Goal: Transaction & Acquisition: Obtain resource

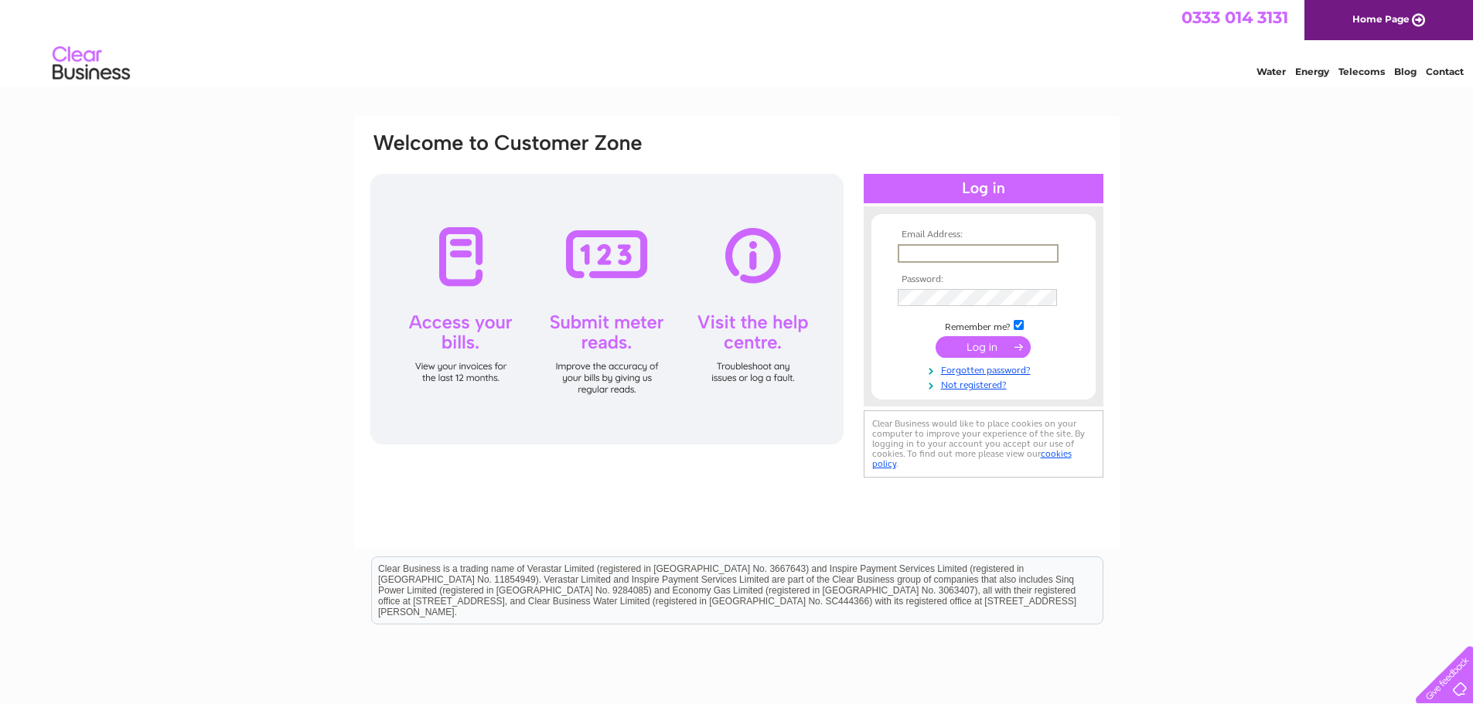
click at [975, 254] on input "text" at bounding box center [978, 253] width 161 height 19
type input "jcwarehousing1@gmail.com"
click at [939, 309] on tbody "Email Address: jcwarehousing1@gmail.com Password: Remember me?" at bounding box center [983, 311] width 179 height 162
click at [943, 342] on input "submit" at bounding box center [983, 347] width 95 height 22
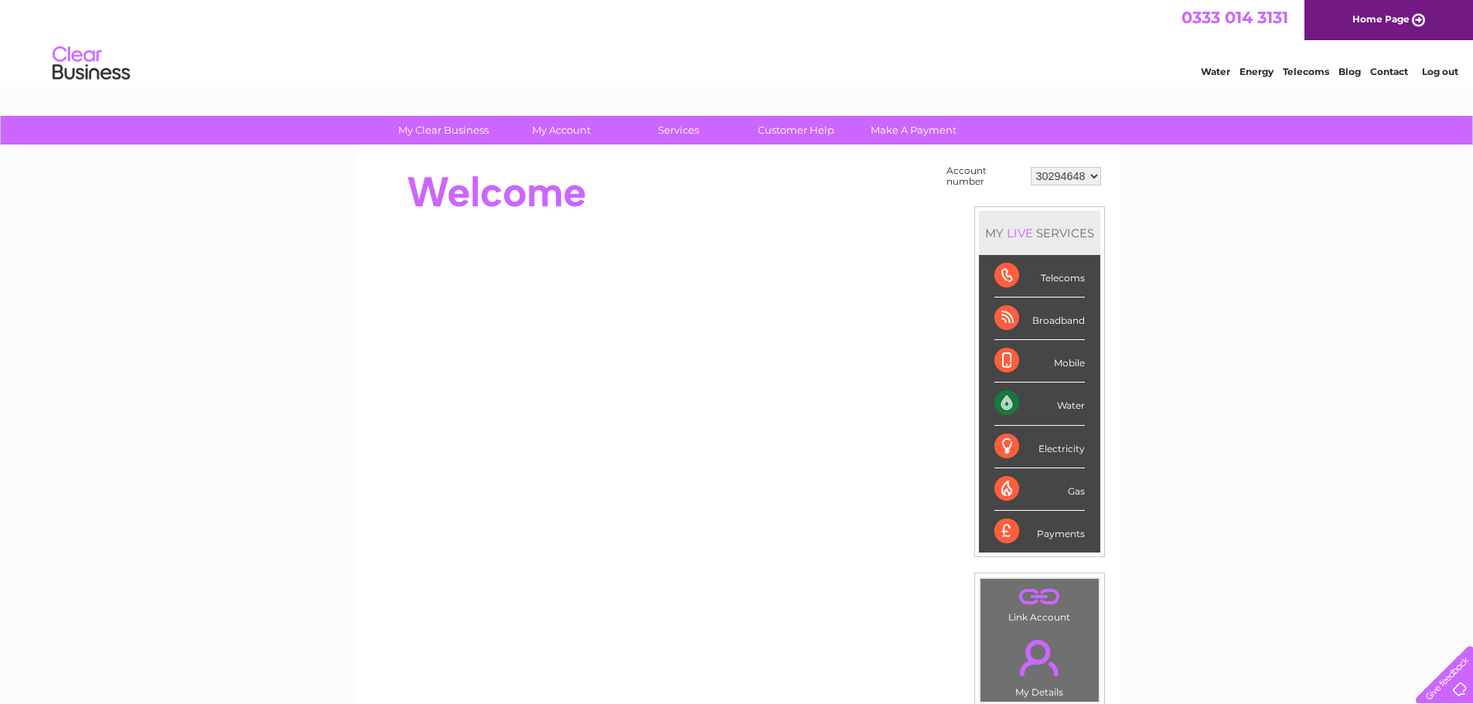
click at [1434, 73] on link "Log out" at bounding box center [1440, 72] width 36 height 12
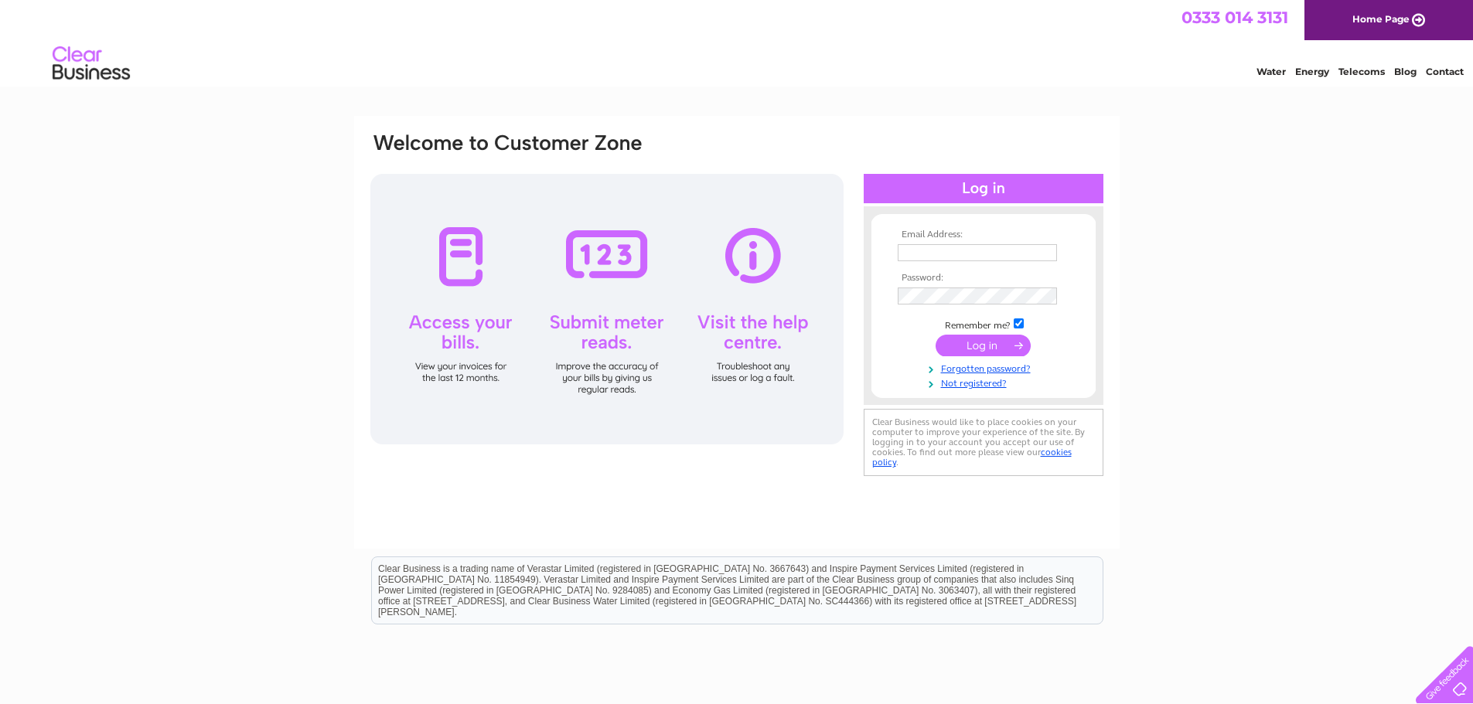
click at [1001, 254] on input "text" at bounding box center [977, 252] width 159 height 17
type input "[EMAIL_ADDRESS][DOMAIN_NAME]"
click at [947, 346] on input "submit" at bounding box center [983, 347] width 95 height 22
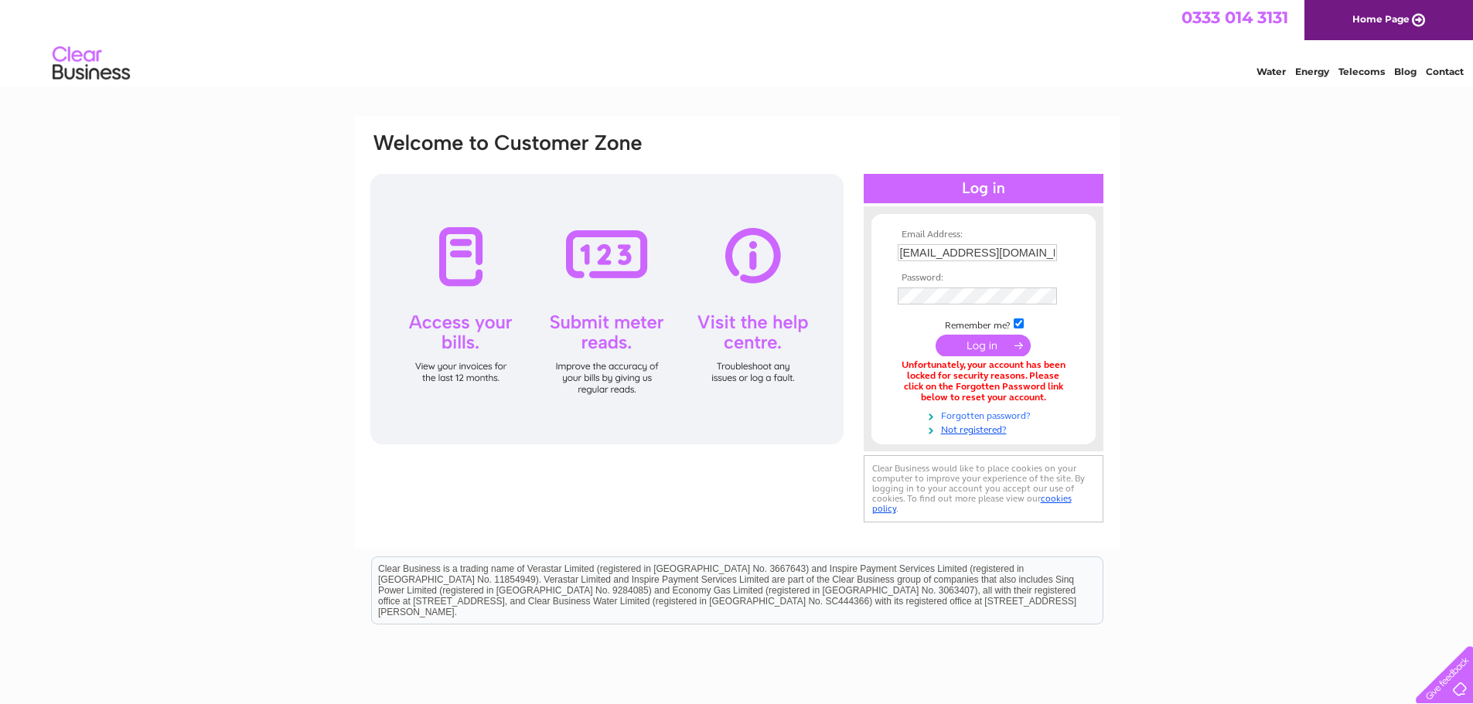
click at [985, 418] on link "Forgotten password?" at bounding box center [986, 415] width 176 height 15
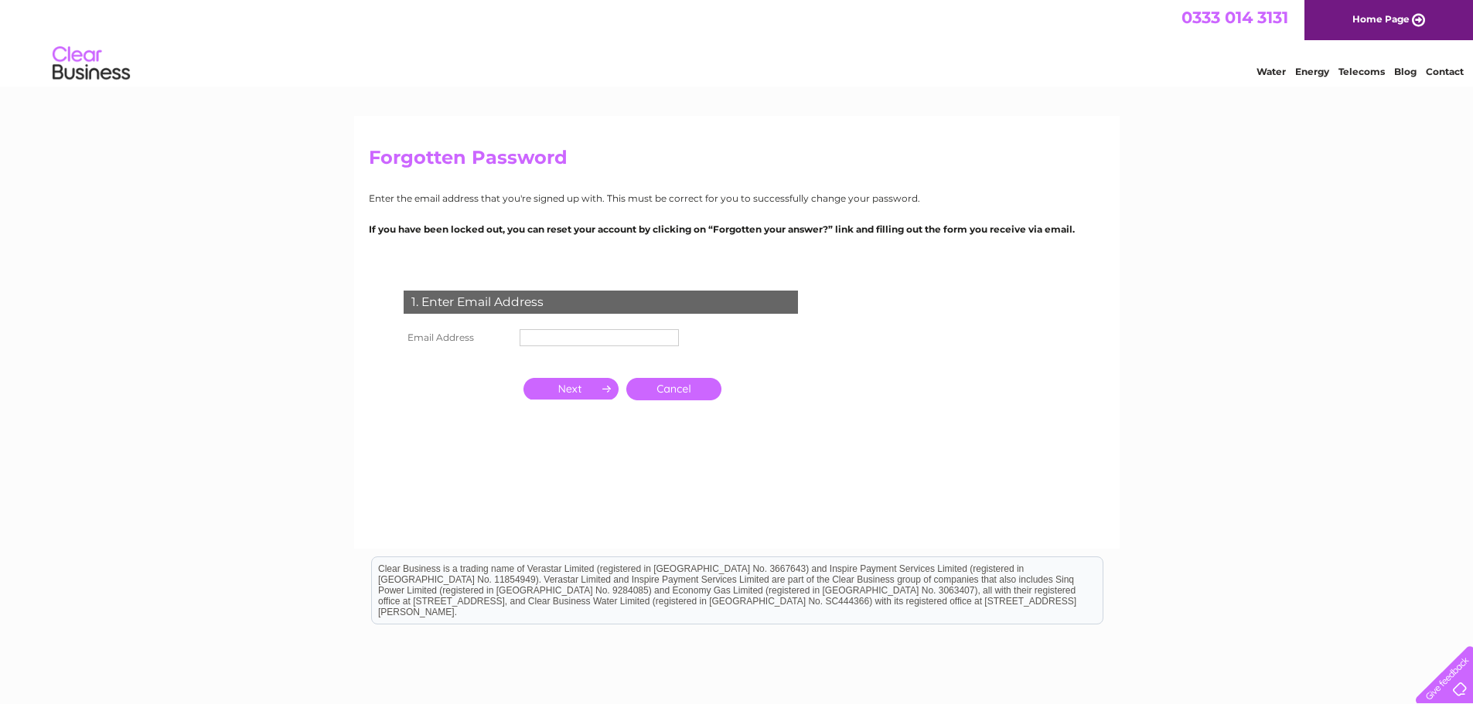
click at [616, 344] on input "text" at bounding box center [599, 337] width 159 height 17
type input "[EMAIL_ADDRESS][DOMAIN_NAME]"
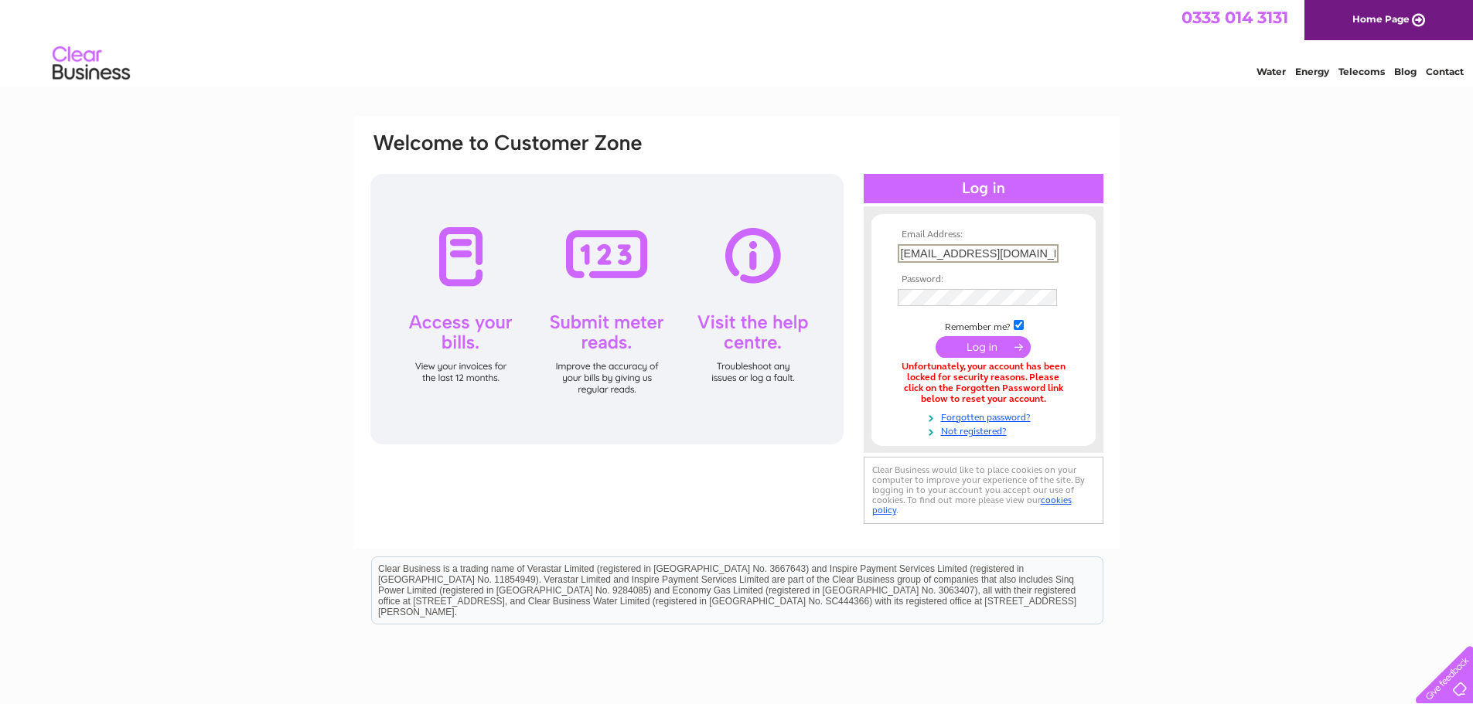
drag, startPoint x: 945, startPoint y: 248, endPoint x: 862, endPoint y: 258, distance: 83.3
click at [862, 258] on div "Email Address: [EMAIL_ADDRESS][DOMAIN_NAME] Password:" at bounding box center [737, 329] width 736 height 397
type input "[PERSON_NAME][EMAIL_ADDRESS][DOMAIN_NAME]"
click at [955, 345] on input "submit" at bounding box center [983, 347] width 95 height 22
click at [987, 426] on link "Forgotten password?" at bounding box center [986, 425] width 176 height 15
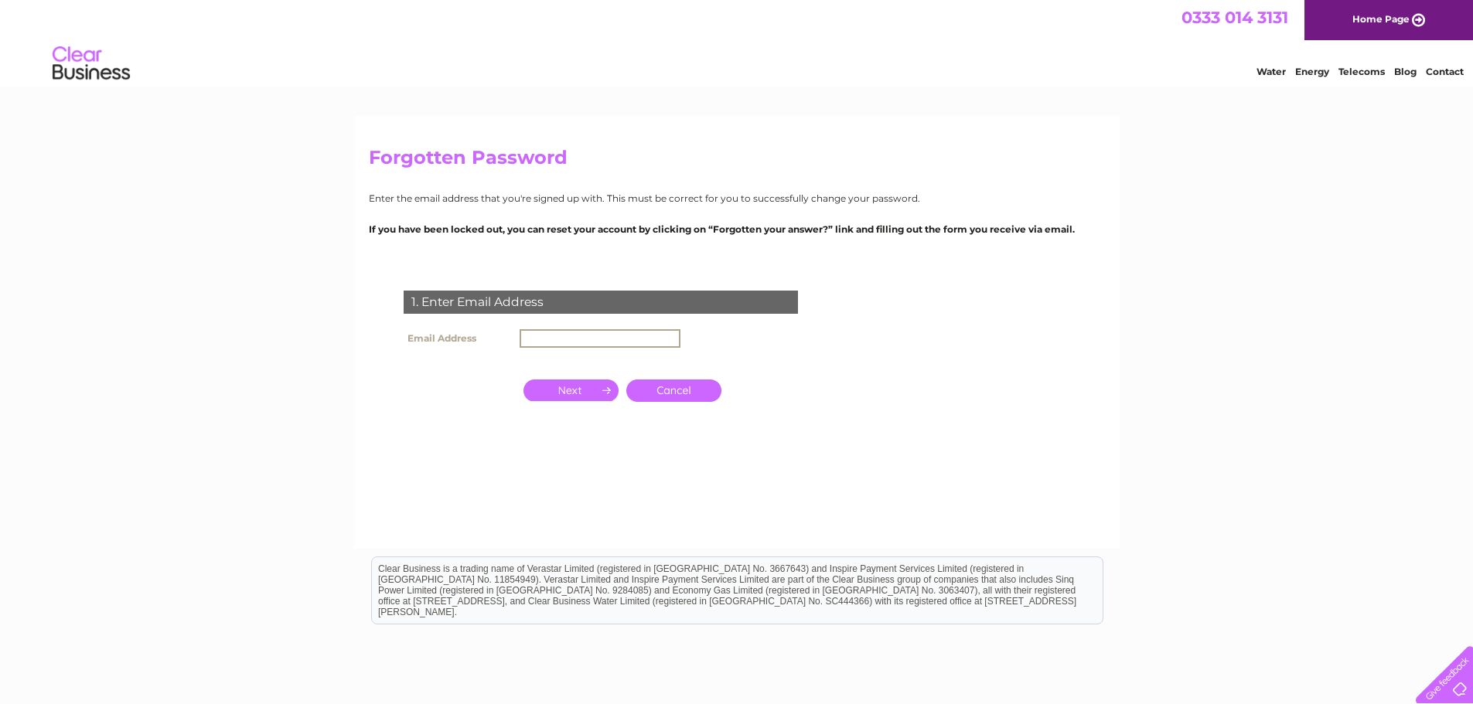
click at [568, 341] on input "text" at bounding box center [600, 338] width 161 height 19
type input "jacqueline@refacescotland.co.uk"
click at [570, 387] on input "button" at bounding box center [571, 389] width 95 height 22
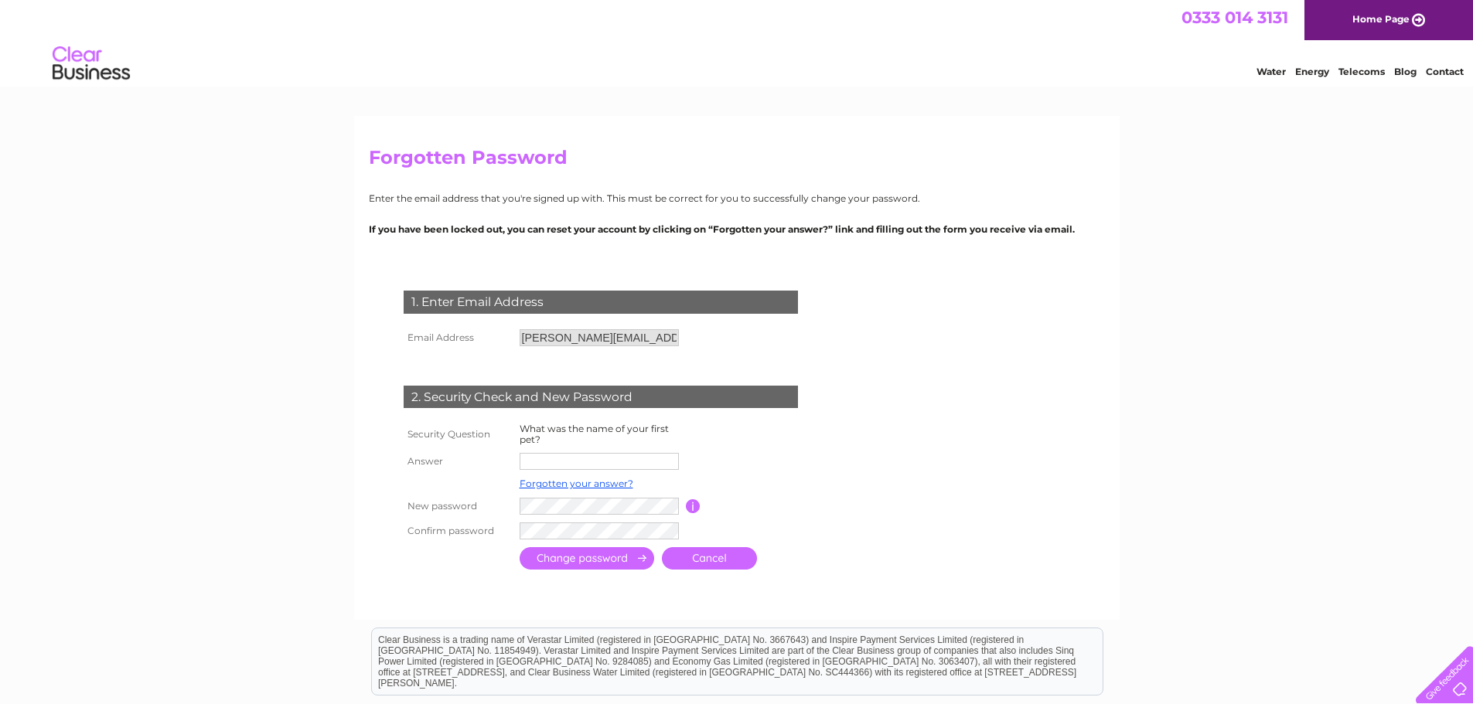
click at [586, 461] on input "text" at bounding box center [599, 461] width 159 height 17
type input "Sooty"
click at [569, 562] on input "submit" at bounding box center [587, 558] width 135 height 22
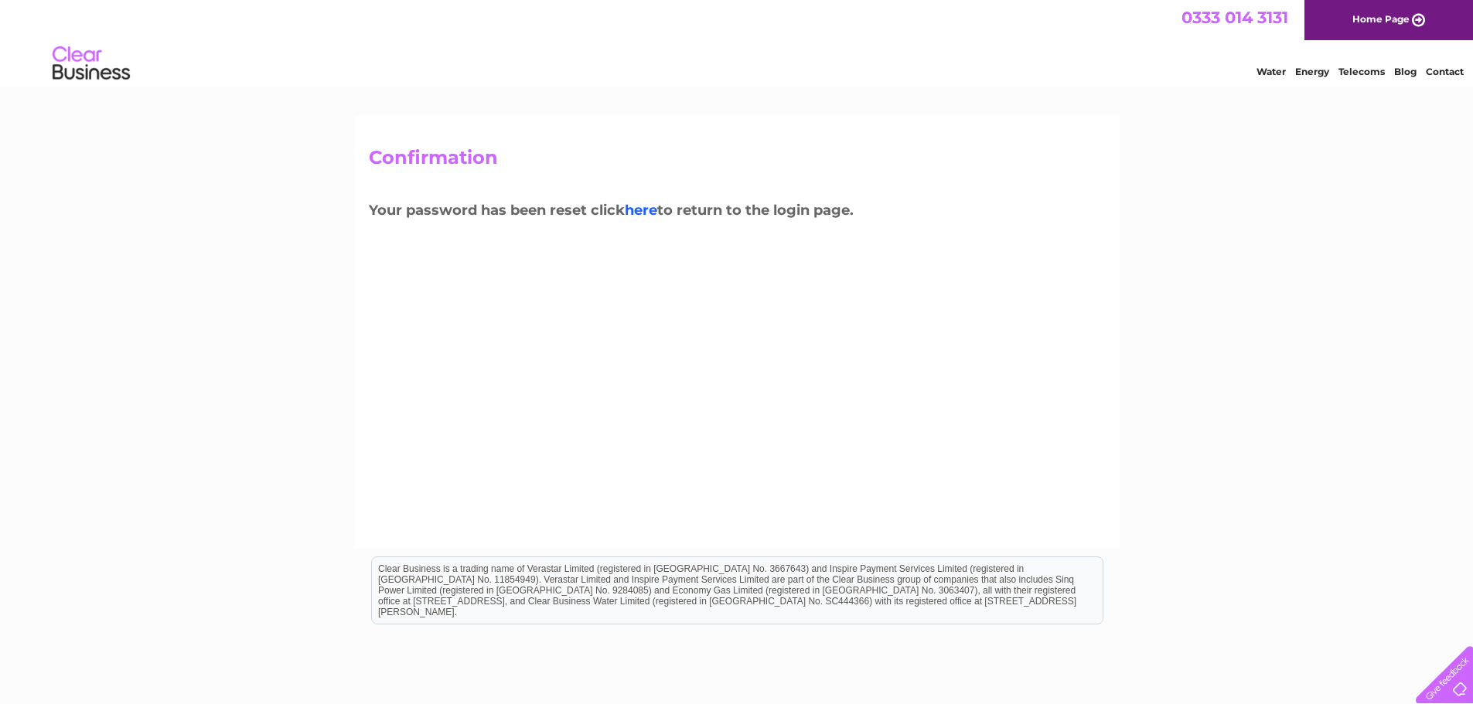
click at [652, 206] on link "here" at bounding box center [641, 210] width 32 height 17
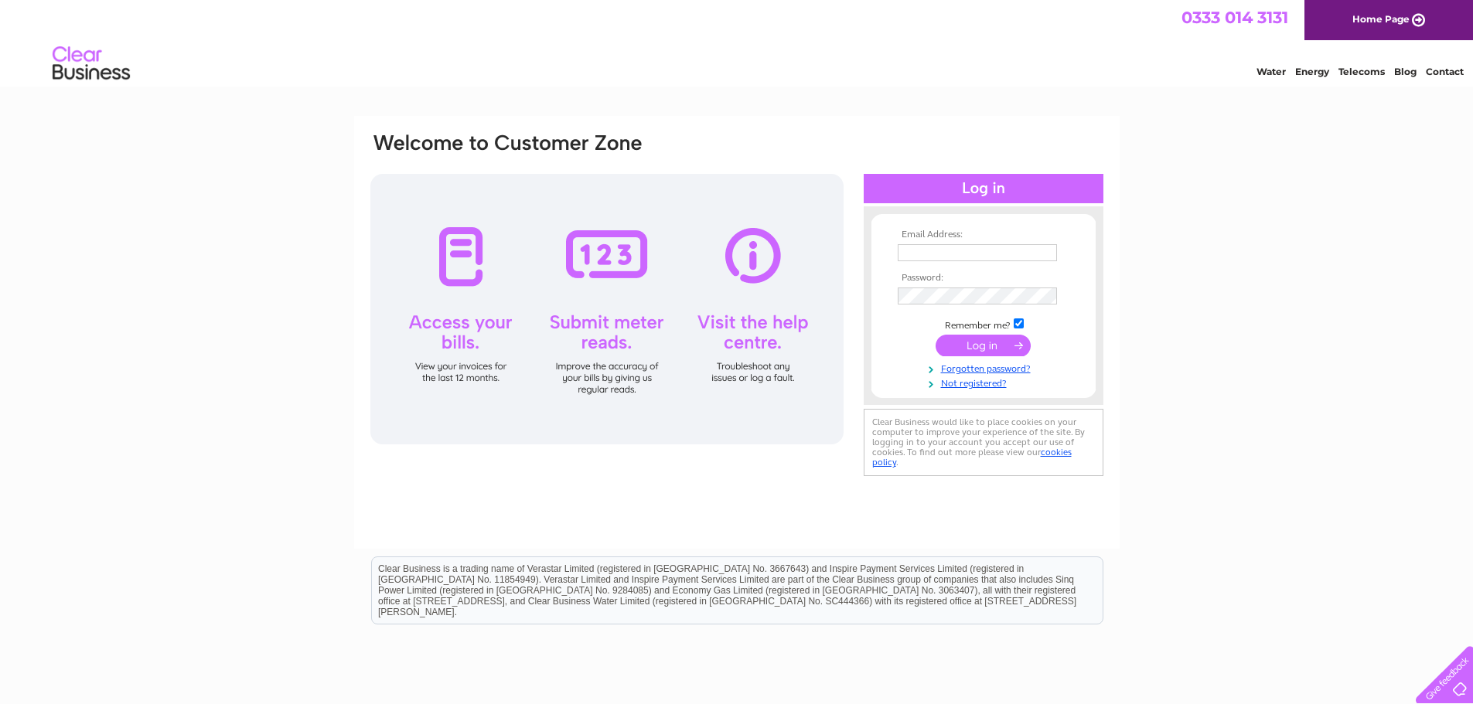
click at [948, 245] on input "text" at bounding box center [977, 252] width 159 height 17
type input "jacqueline@refacescotland.co.uk"
click at [957, 346] on input "submit" at bounding box center [983, 346] width 95 height 22
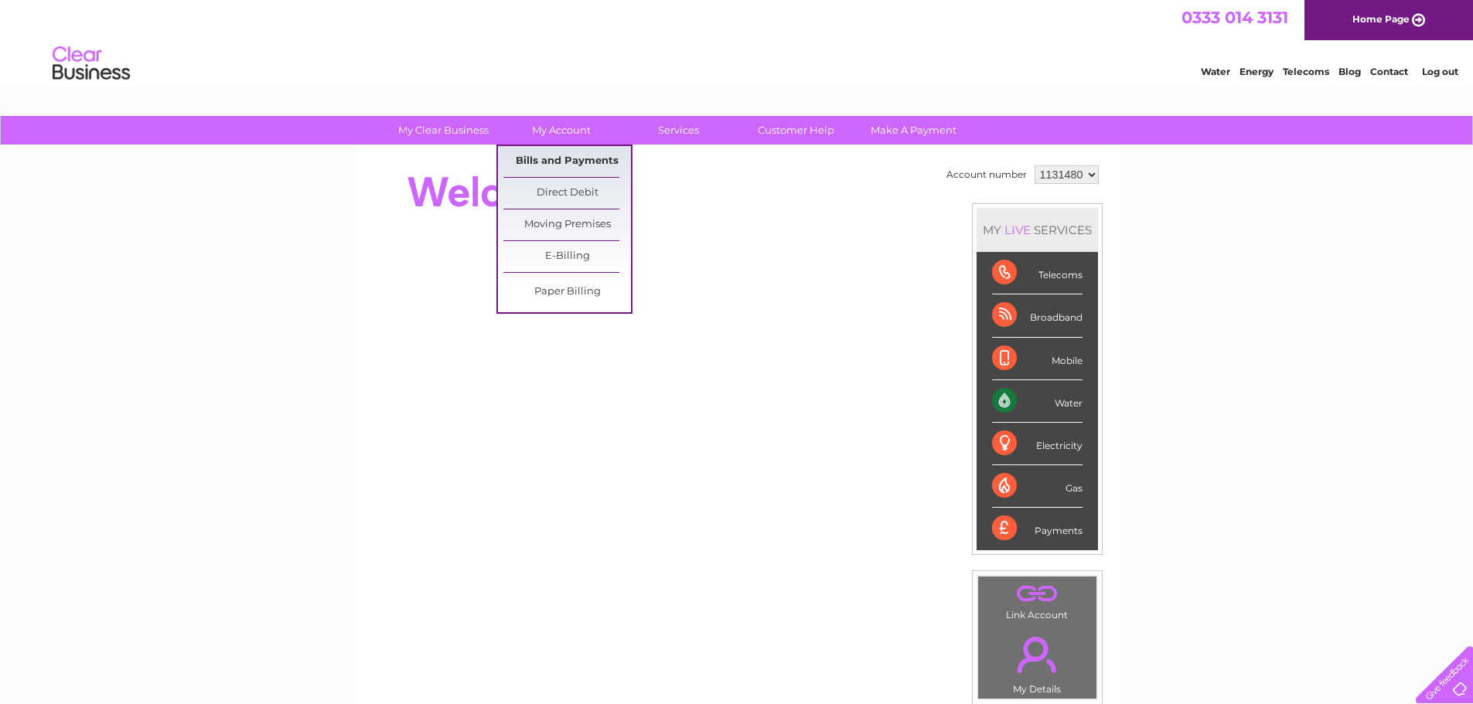
click at [554, 158] on link "Bills and Payments" at bounding box center [567, 161] width 128 height 31
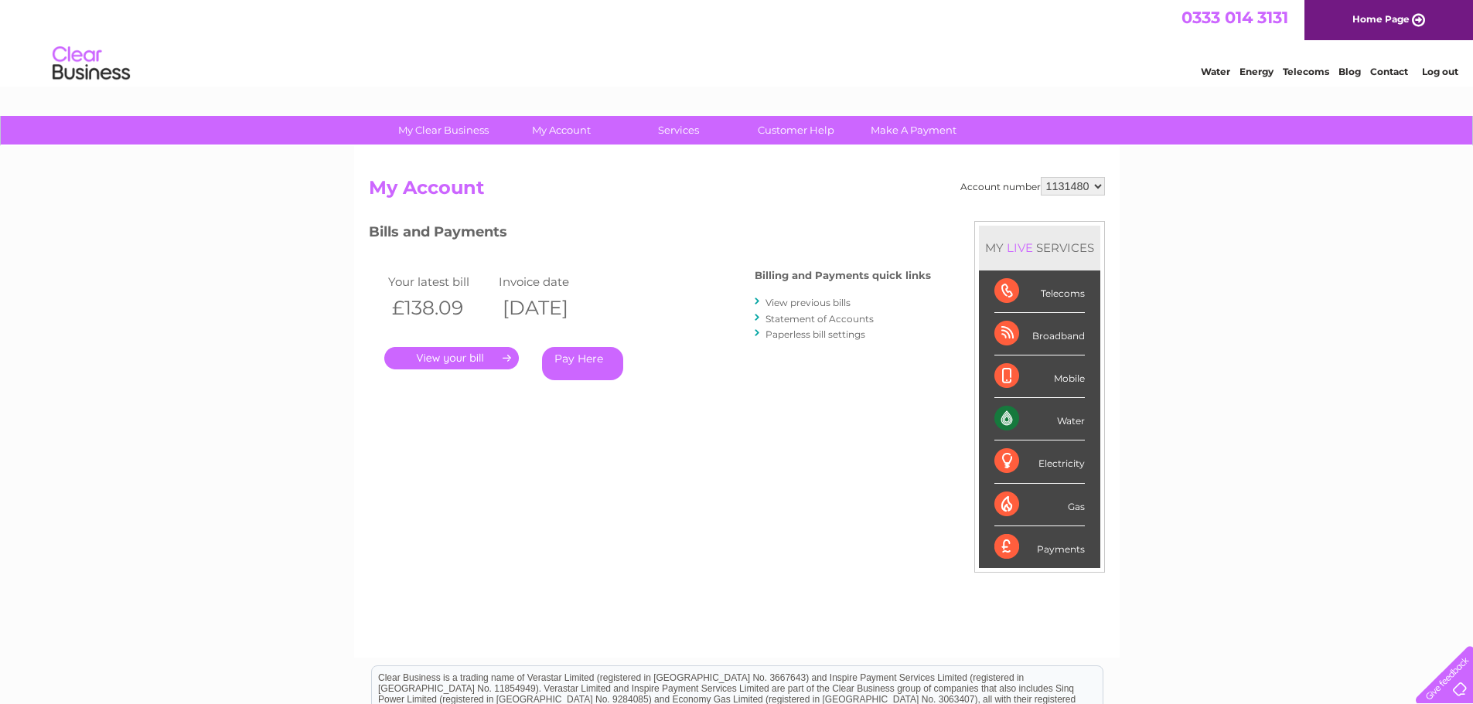
click at [457, 354] on link "." at bounding box center [451, 358] width 135 height 22
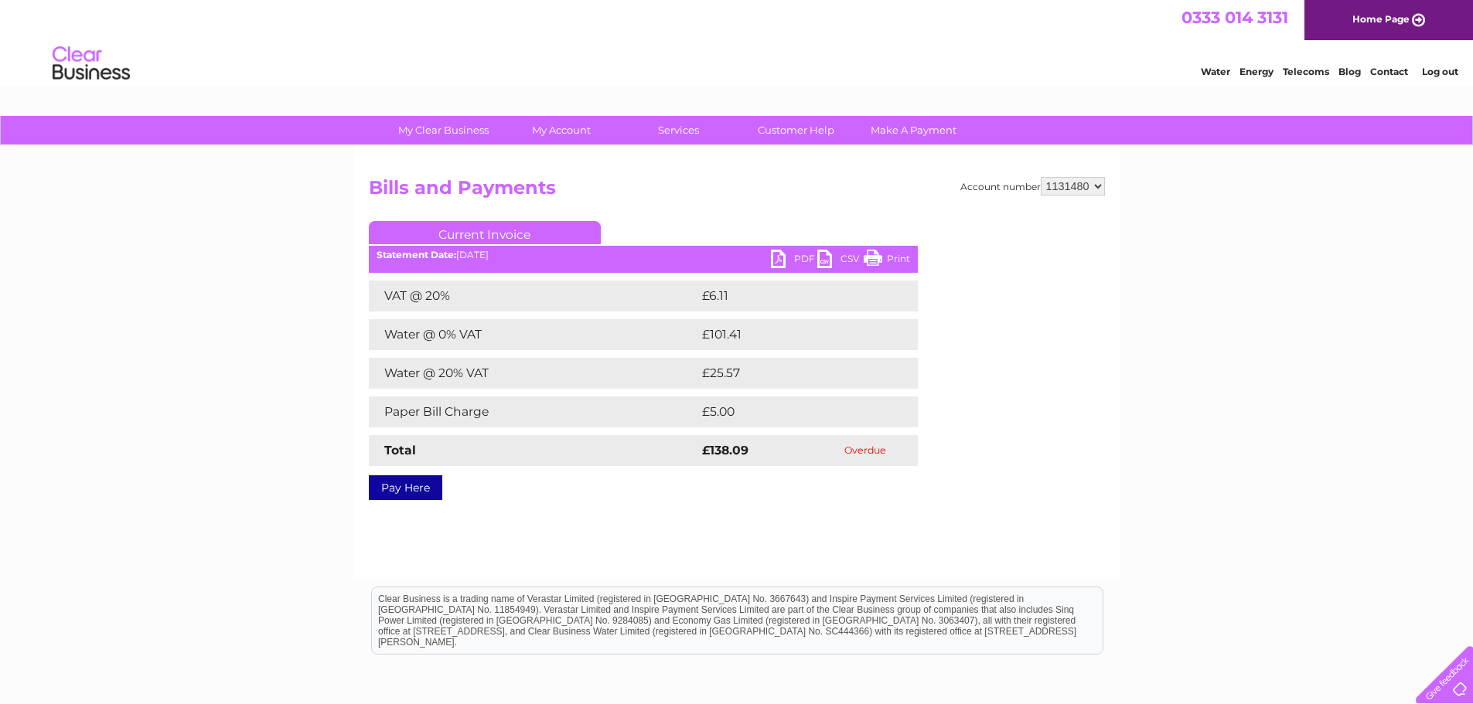
click at [784, 261] on link "PDF" at bounding box center [794, 261] width 46 height 22
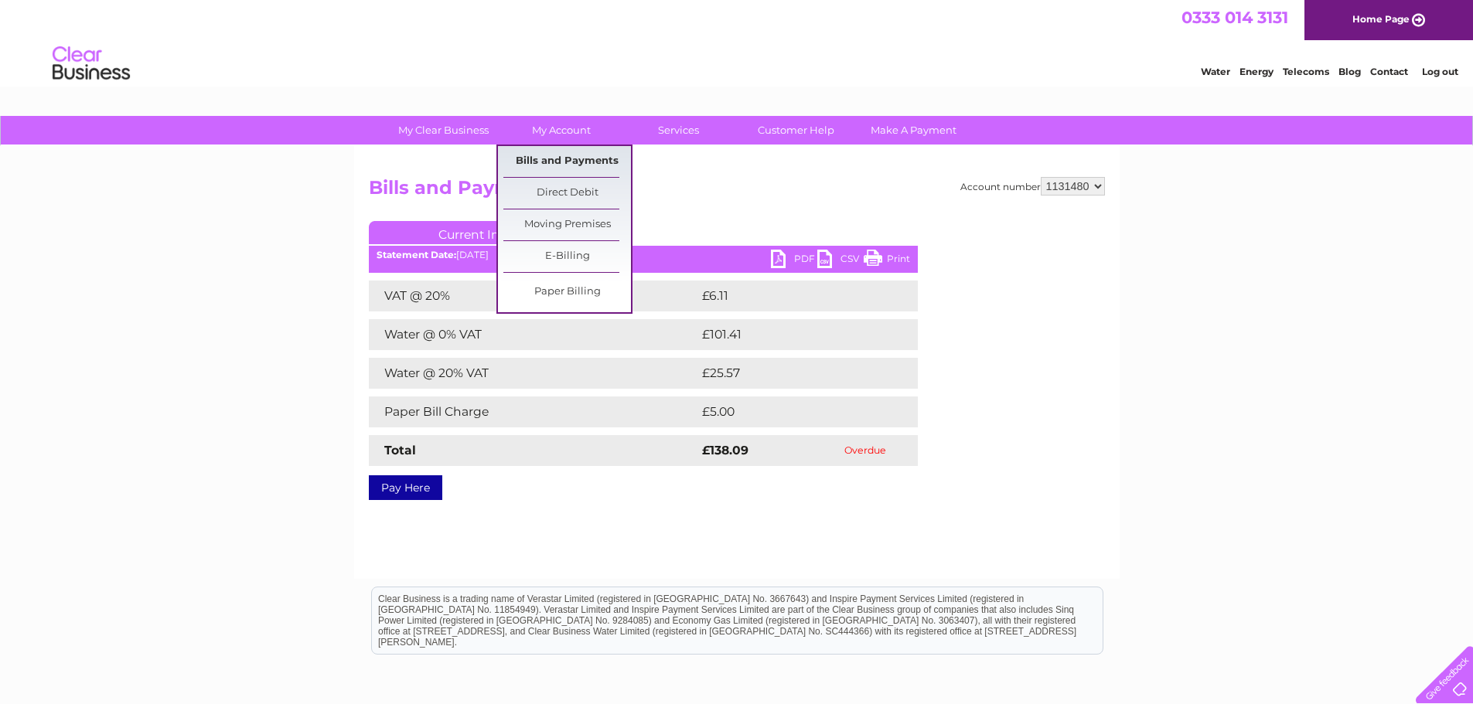
click at [550, 160] on link "Bills and Payments" at bounding box center [567, 161] width 128 height 31
click at [551, 162] on link "Bills and Payments" at bounding box center [567, 161] width 128 height 31
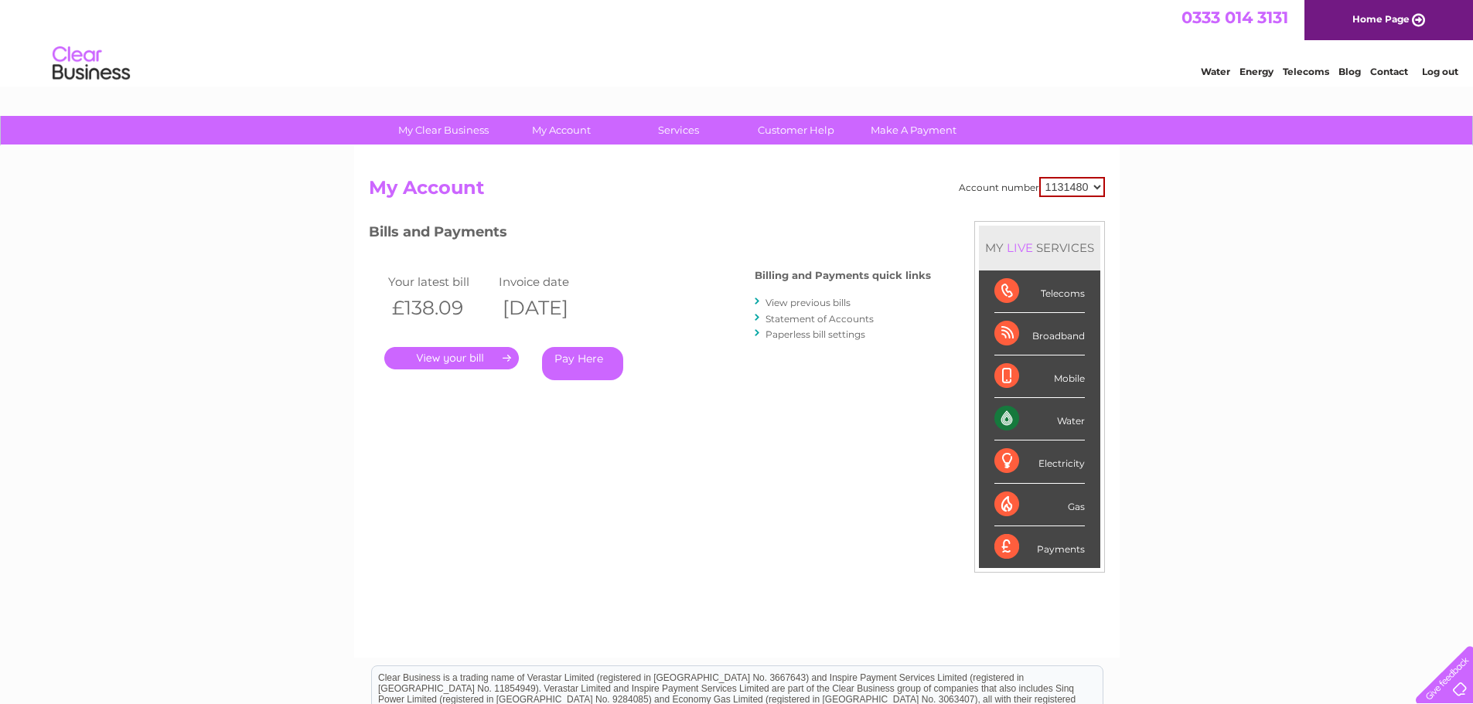
click at [841, 305] on link "View previous bills" at bounding box center [808, 303] width 85 height 12
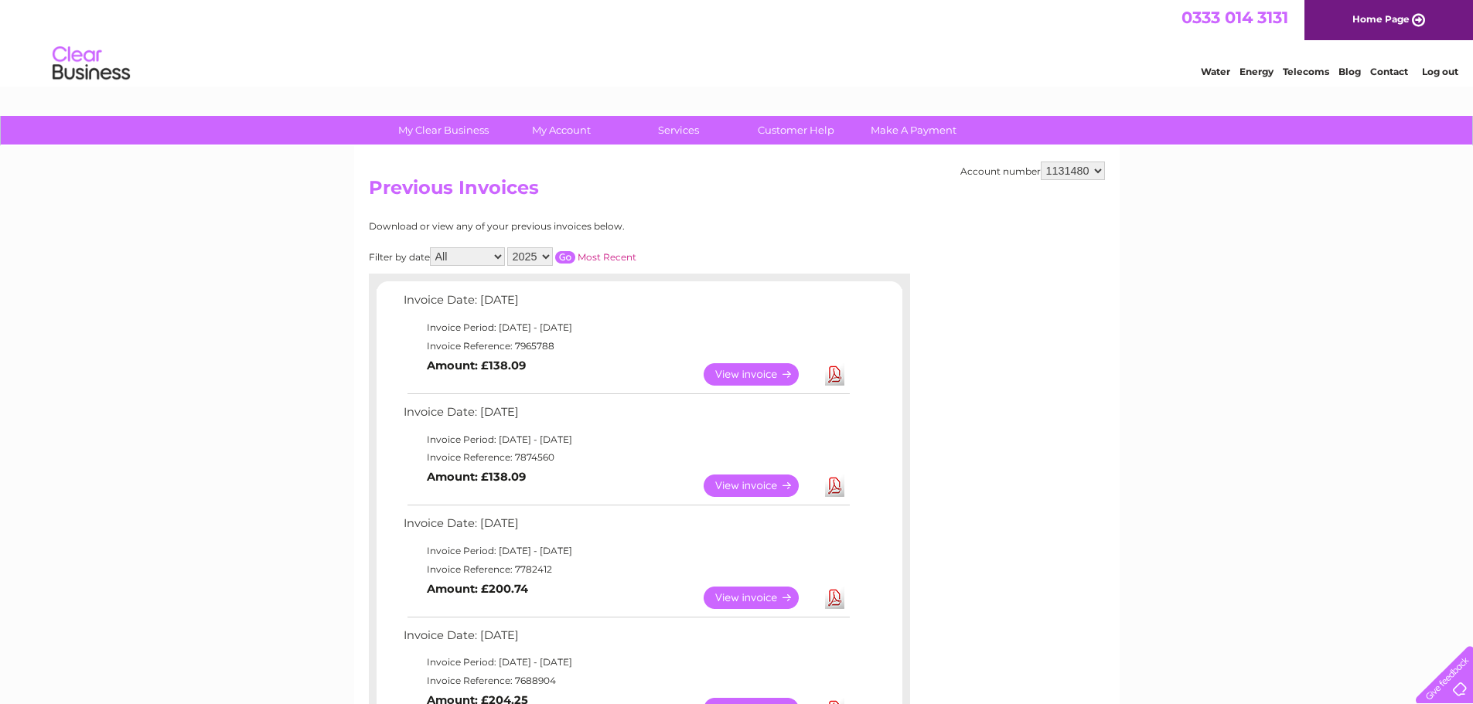
click at [546, 254] on select "2025 2024 2023 2022" at bounding box center [530, 256] width 46 height 19
select select "2024"
click at [509, 247] on select "2025 2024 2023 2022" at bounding box center [530, 256] width 46 height 19
click at [567, 263] on input "button" at bounding box center [565, 257] width 20 height 12
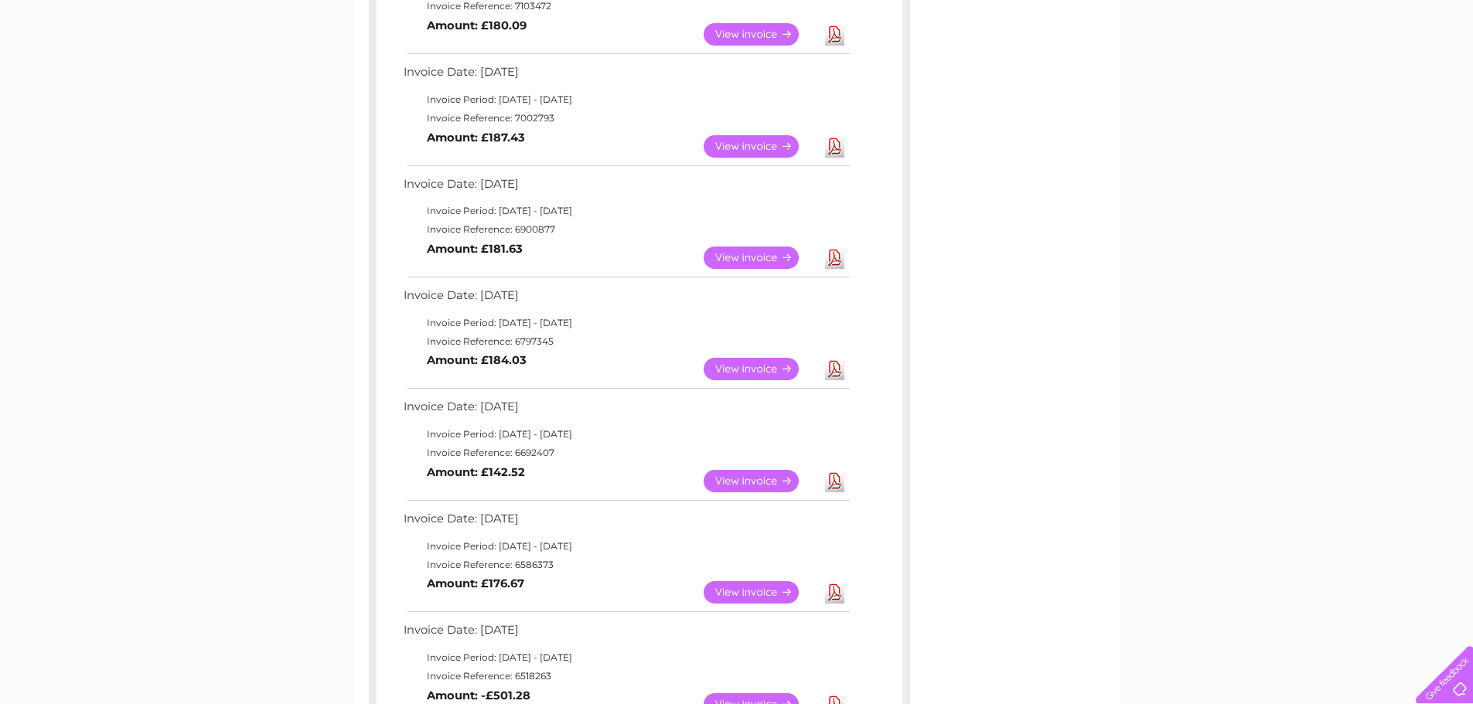
scroll to position [541, 0]
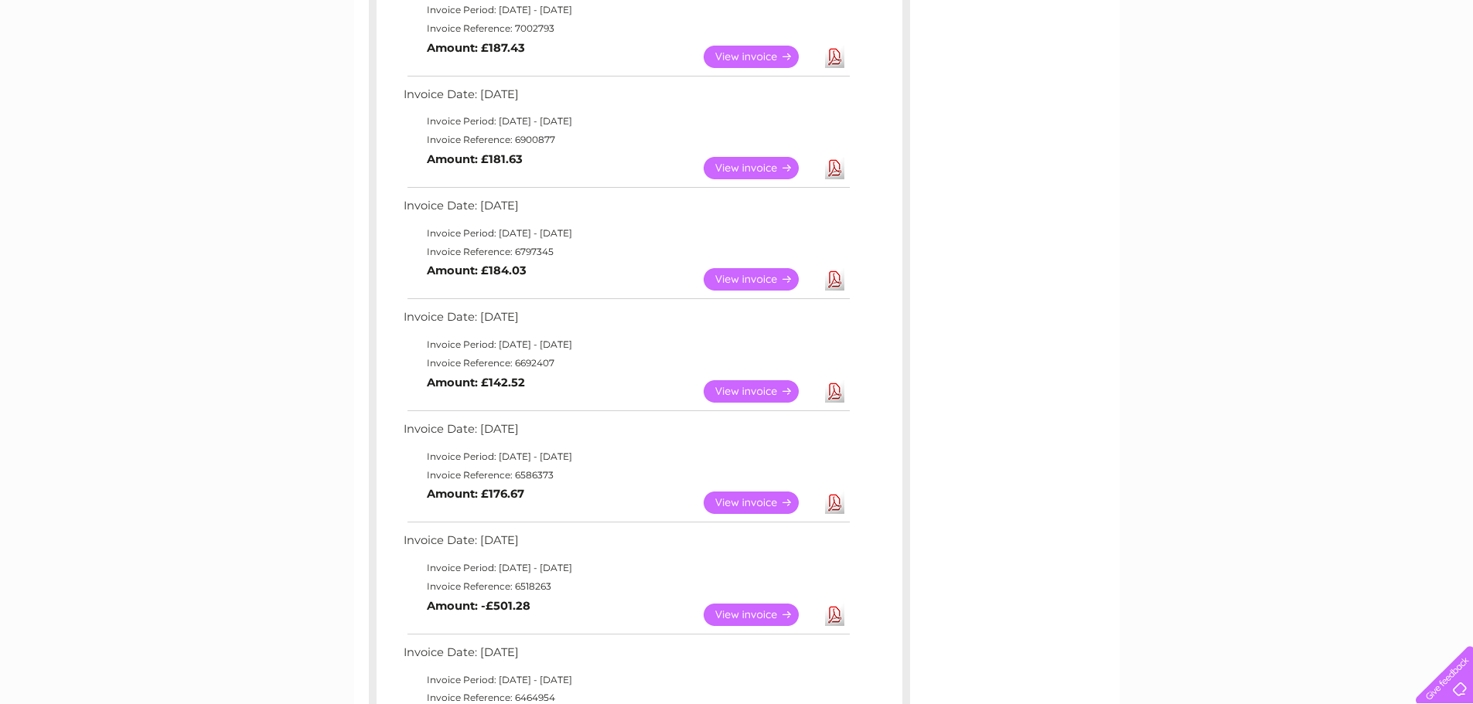
click at [773, 389] on link "View" at bounding box center [761, 391] width 114 height 22
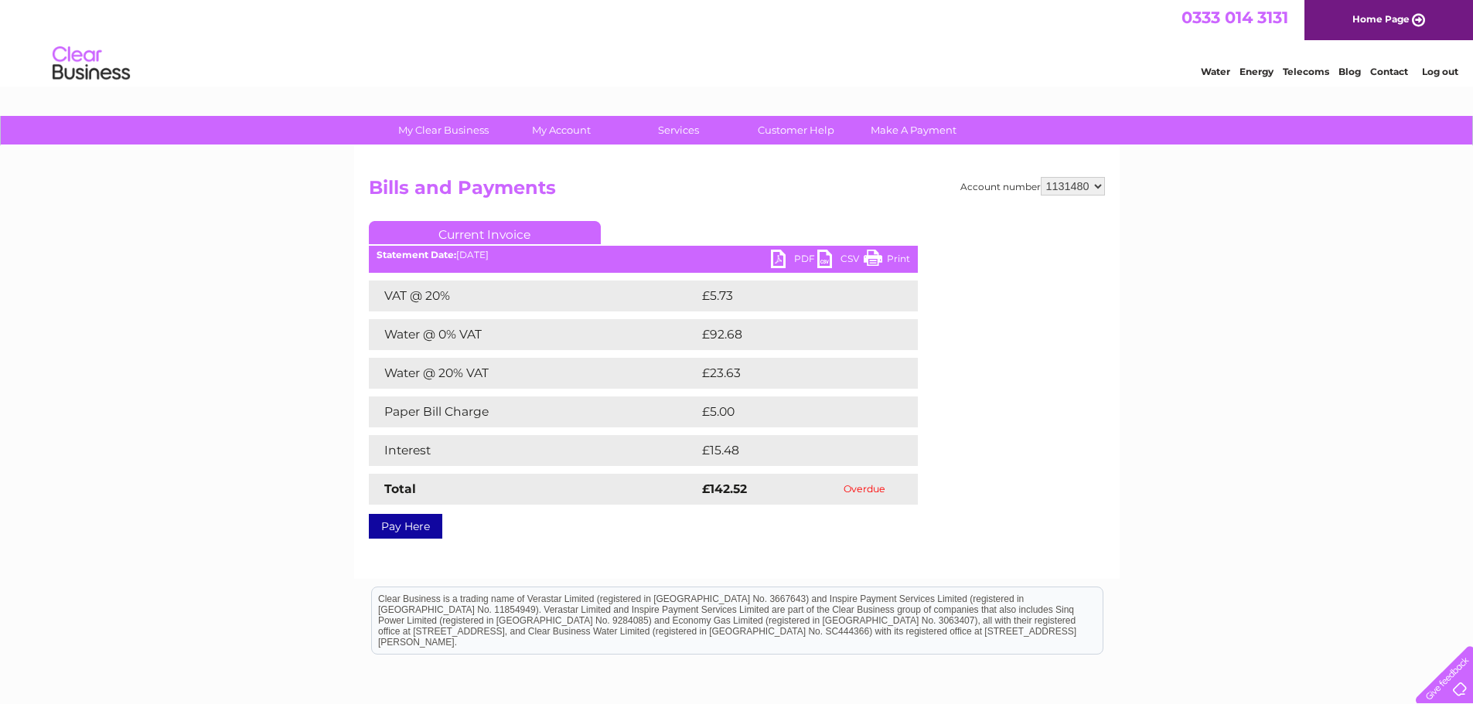
click at [795, 258] on link "PDF" at bounding box center [794, 261] width 46 height 22
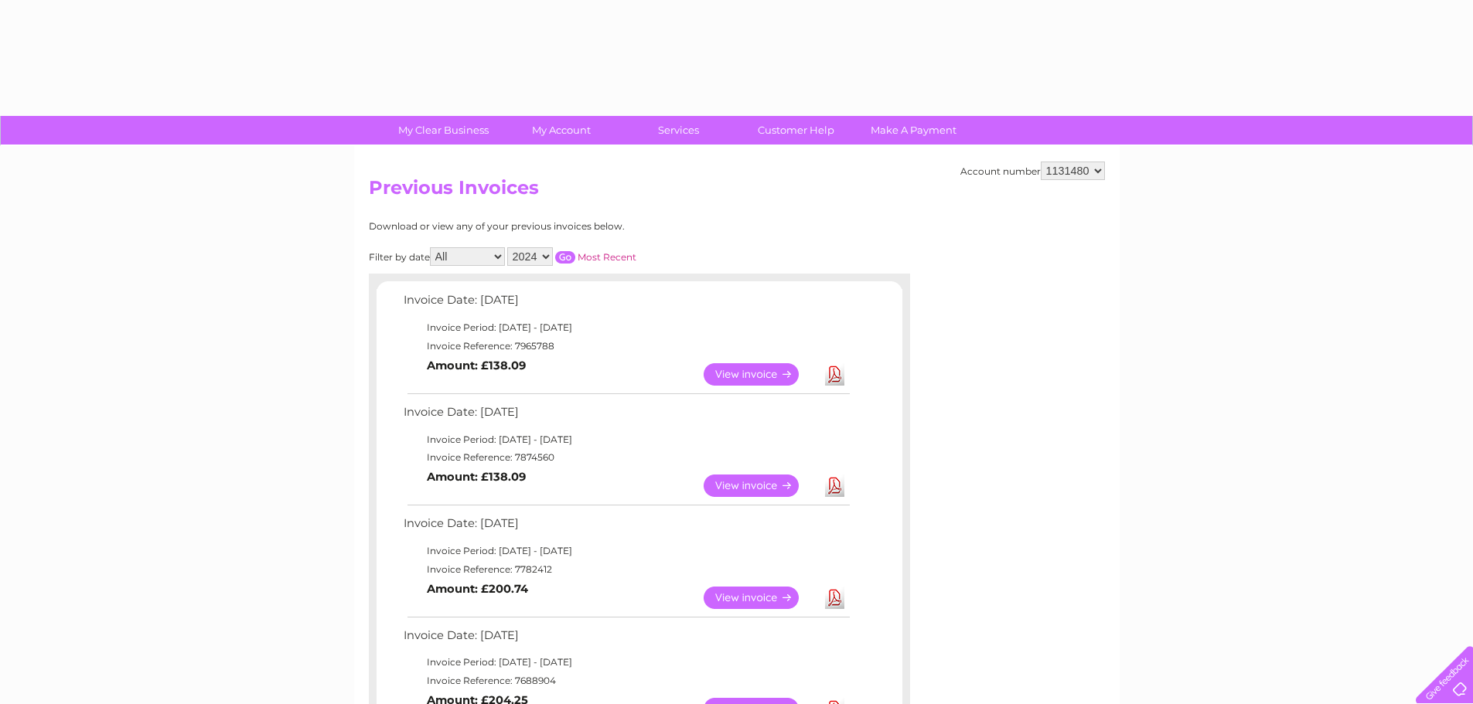
select select "2024"
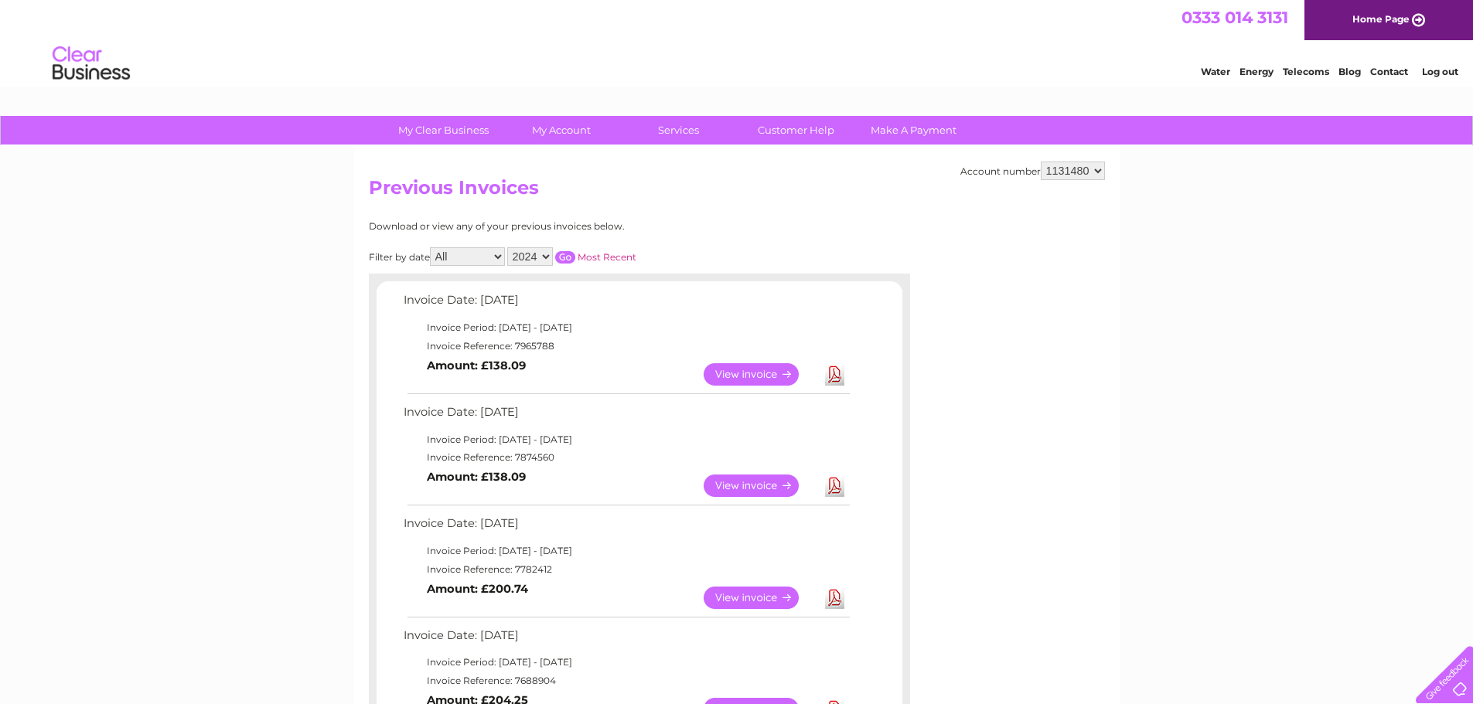
click at [498, 259] on select "All January February March April May June July August September October Novembe…" at bounding box center [467, 256] width 75 height 19
select select "9"
click at [431, 247] on select "All January February March April May June July August September October Novembe…" at bounding box center [467, 256] width 75 height 19
click at [569, 260] on input "button" at bounding box center [565, 257] width 20 height 12
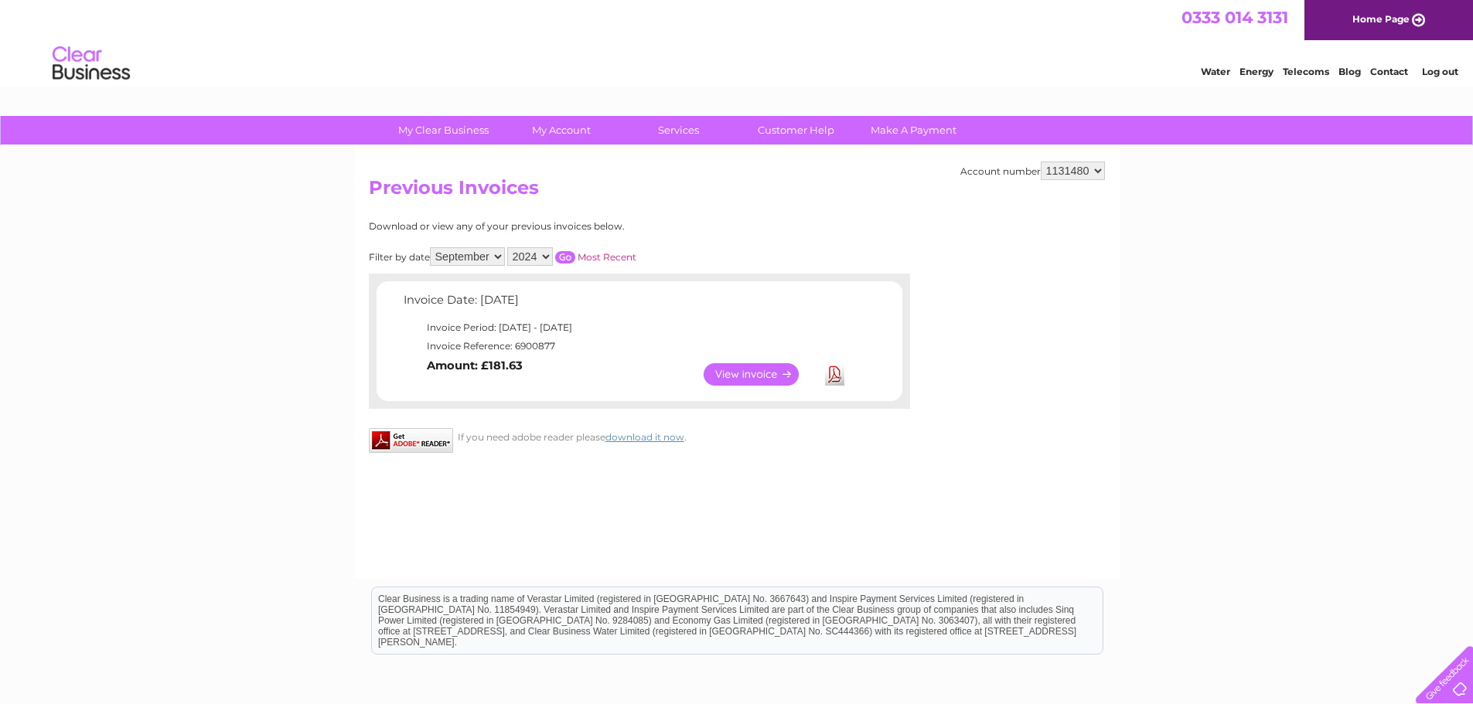
click at [752, 373] on link "View" at bounding box center [761, 374] width 114 height 22
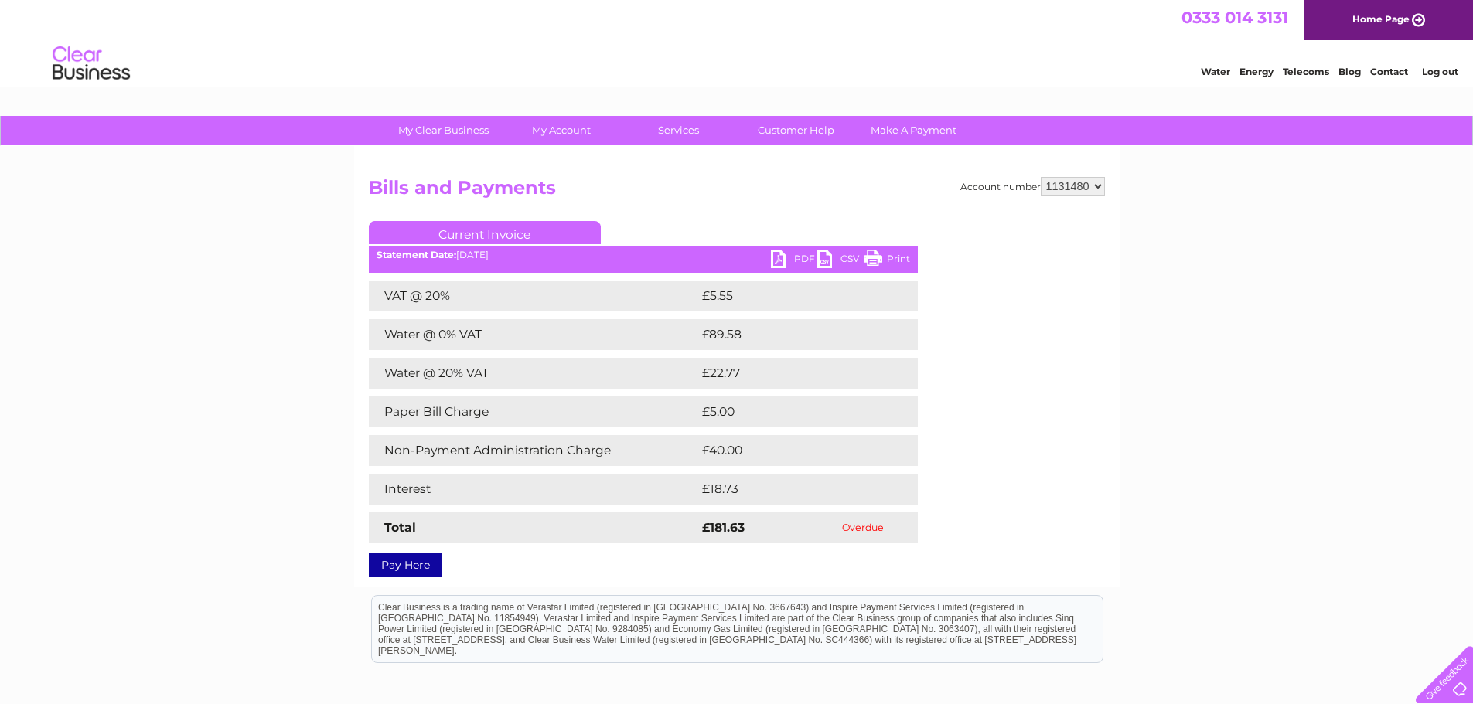
click at [784, 251] on link "PDF" at bounding box center [794, 261] width 46 height 22
click at [783, 260] on link "PDF" at bounding box center [794, 261] width 46 height 22
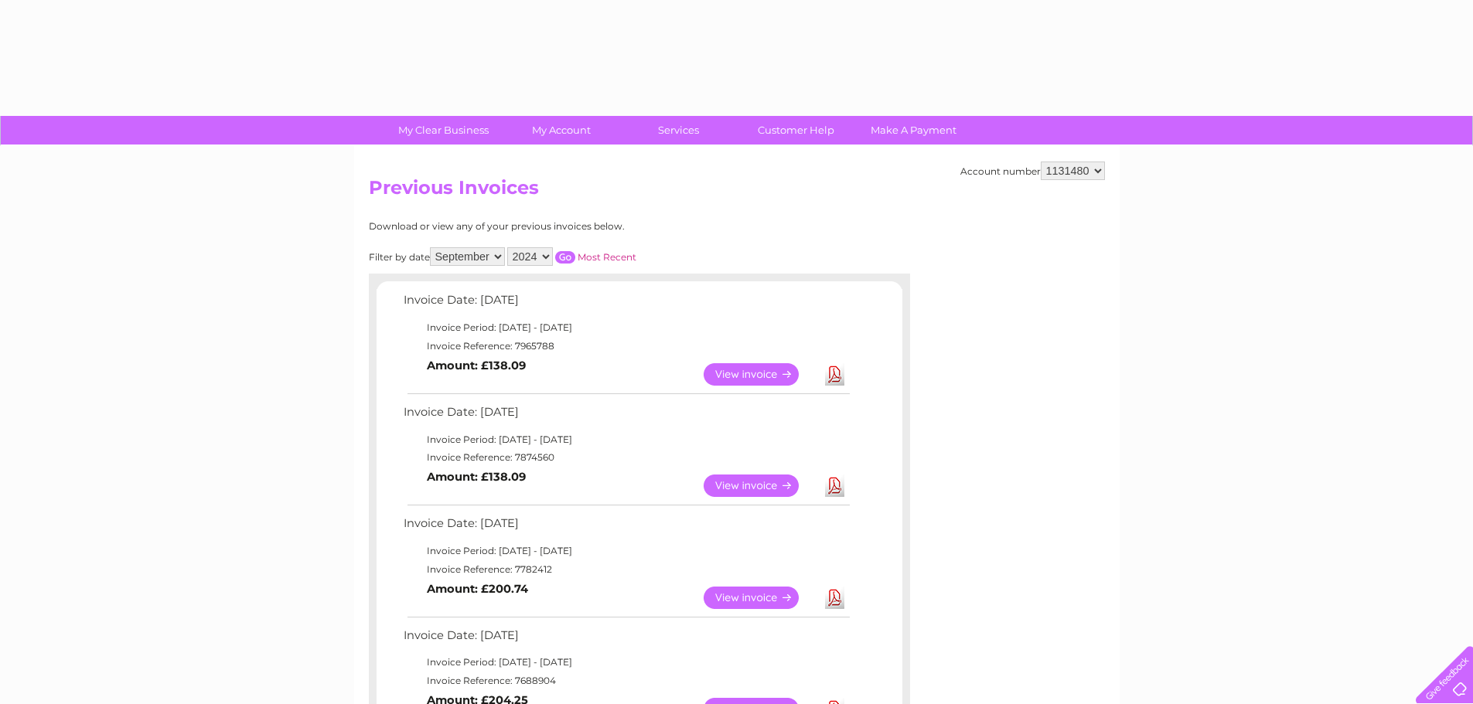
select select "9"
select select "2024"
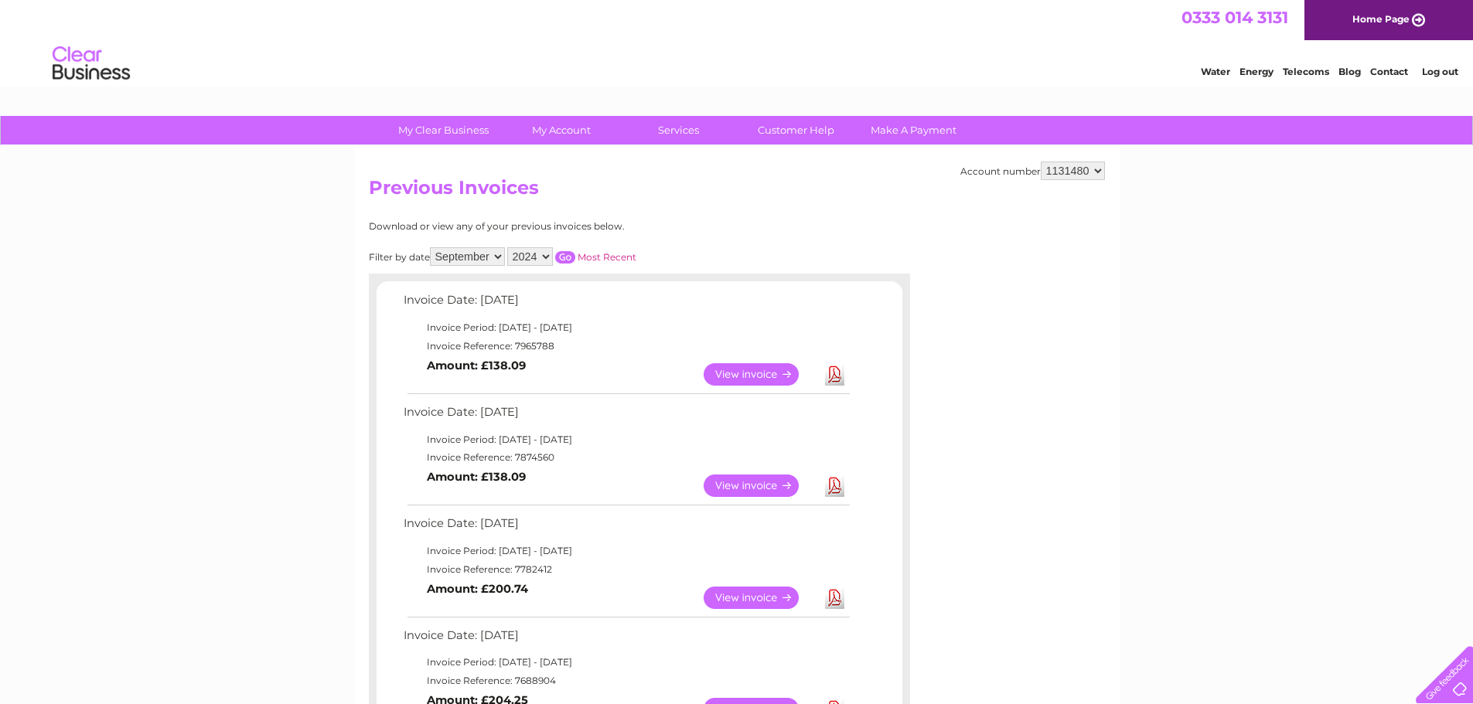
click at [496, 259] on select "All January February March April May June July August September October Novembe…" at bounding box center [467, 256] width 75 height 19
click at [431, 247] on select "All January February March April May June July August September October Novembe…" at bounding box center [467, 256] width 75 height 19
click at [497, 260] on select "All January February March April May June July August September October Novembe…" at bounding box center [467, 256] width 75 height 19
click at [431, 247] on select "All January February March April May June July August September October Novembe…" at bounding box center [467, 256] width 75 height 19
click at [573, 258] on input "button" at bounding box center [565, 257] width 20 height 12
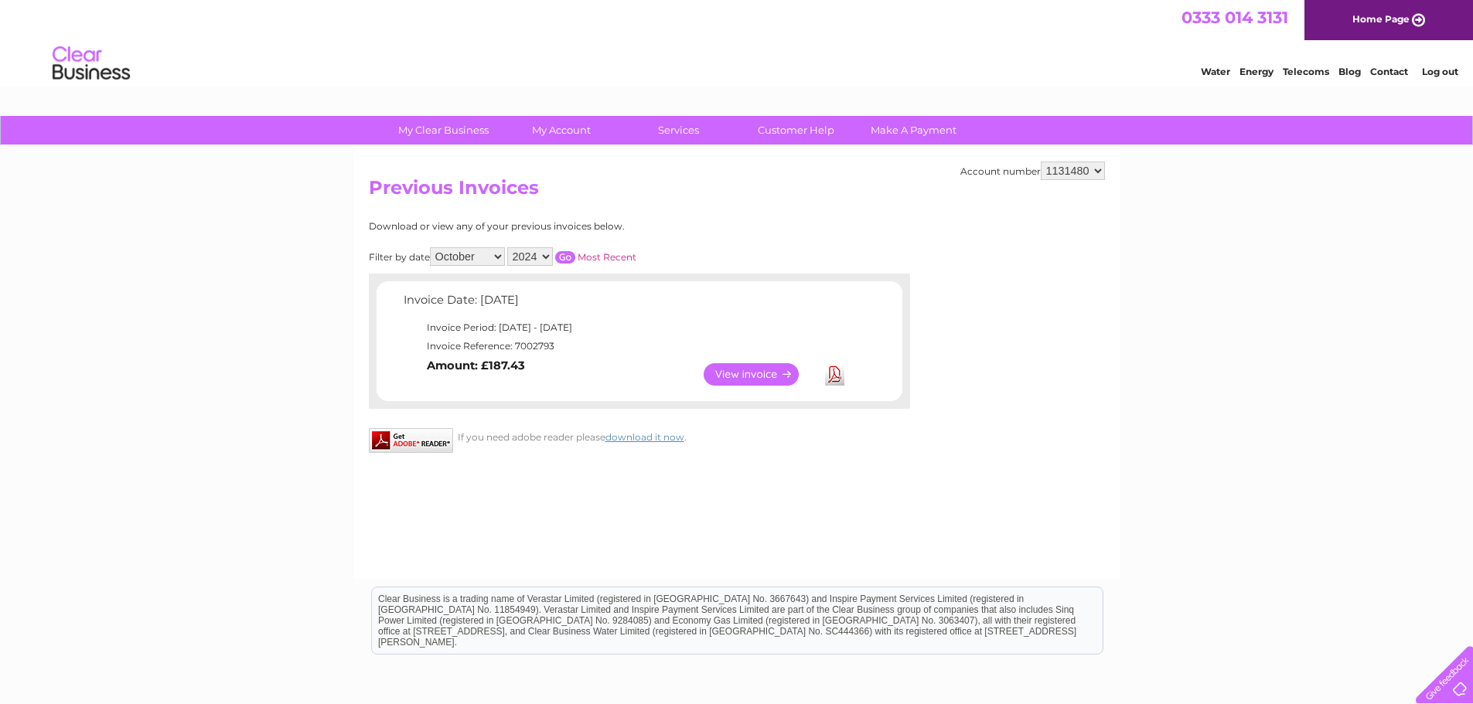
click at [832, 373] on link "Download" at bounding box center [834, 374] width 19 height 22
click at [840, 378] on link "Download" at bounding box center [834, 374] width 19 height 22
click at [831, 374] on link "Download" at bounding box center [834, 374] width 19 height 22
click at [837, 378] on link "Download" at bounding box center [834, 374] width 19 height 22
click at [499, 254] on select "All January February March April May June July August September October Novembe…" at bounding box center [467, 256] width 75 height 19
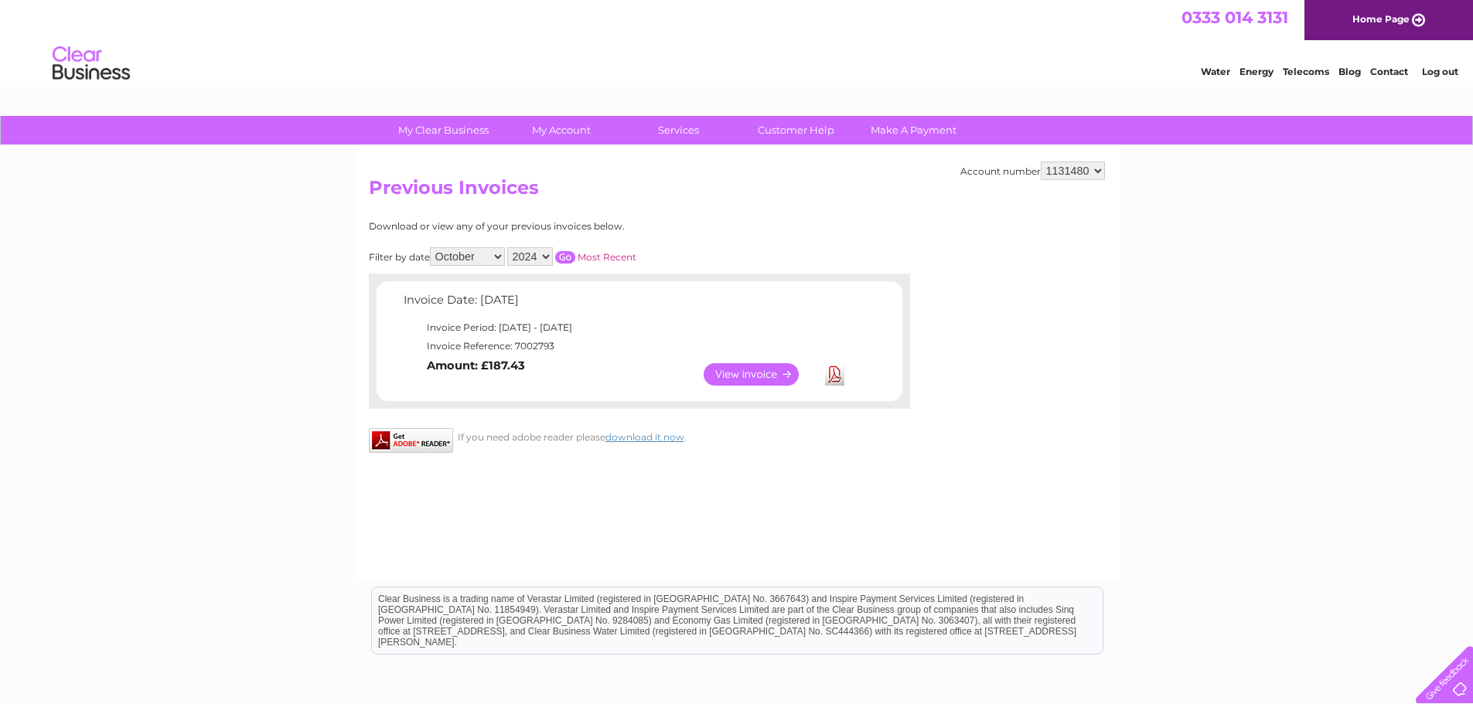
select select "11"
click at [431, 247] on select "All January February March April May June July August September October Novembe…" at bounding box center [467, 256] width 75 height 19
click at [567, 256] on input "button" at bounding box center [565, 257] width 20 height 12
click at [732, 380] on link "View" at bounding box center [761, 374] width 114 height 22
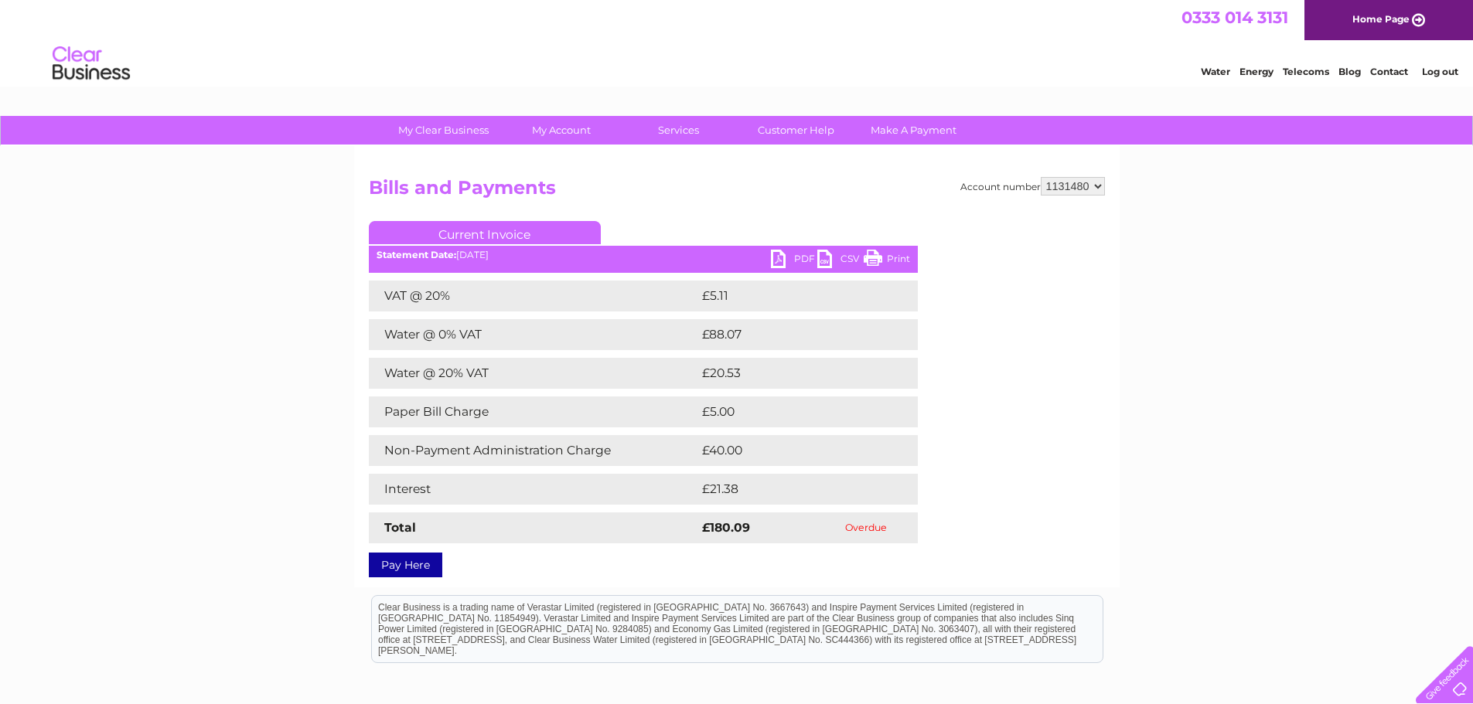
click at [800, 262] on link "PDF" at bounding box center [794, 261] width 46 height 22
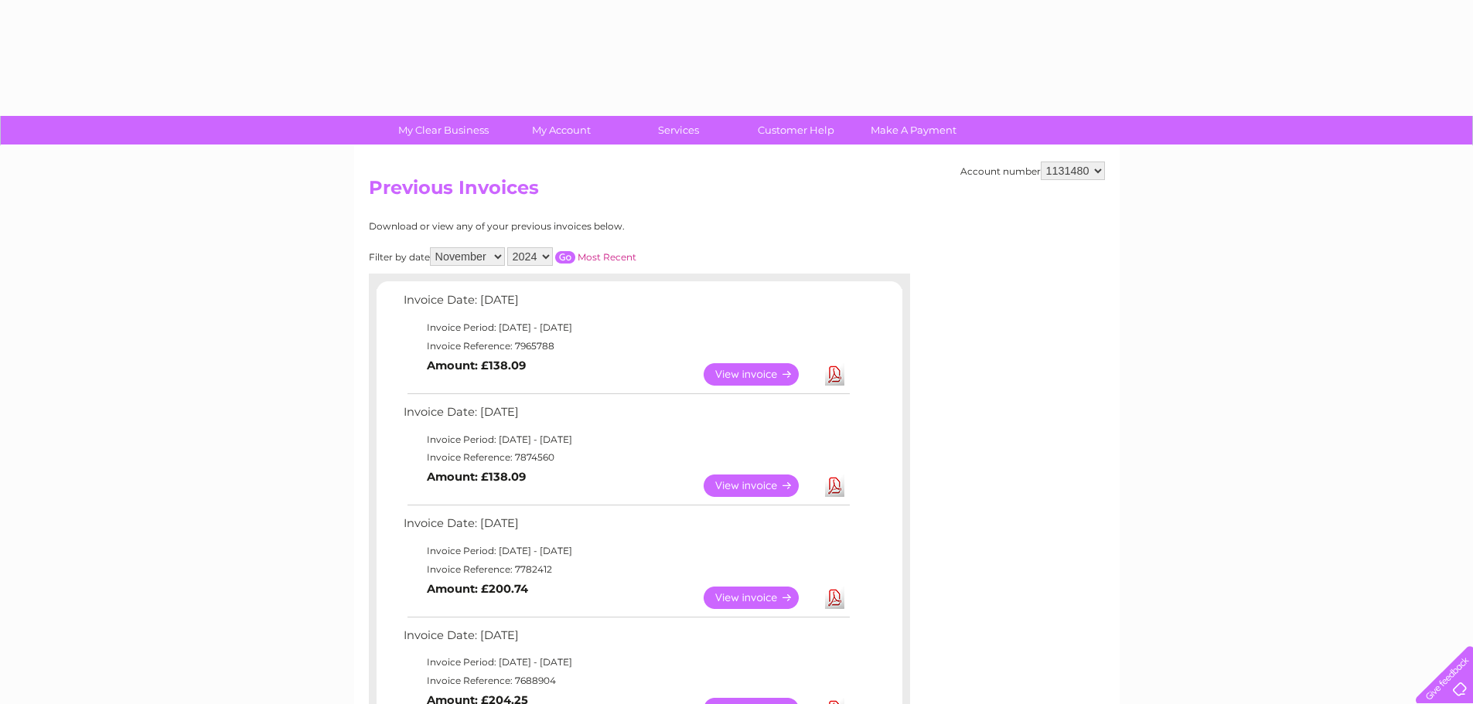
select select "11"
select select "2024"
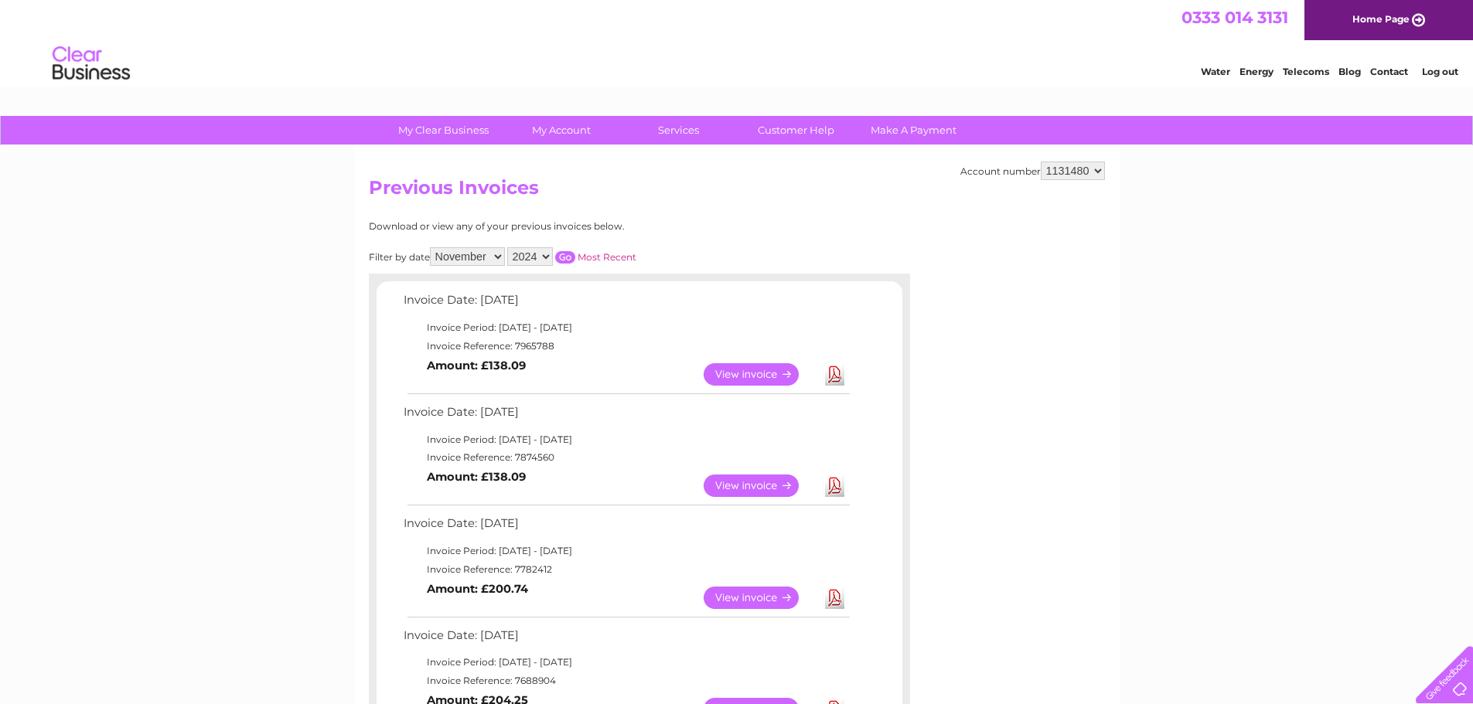
click at [495, 256] on select "All January February March April May June July August September October Novembe…" at bounding box center [467, 256] width 75 height 19
select select "12"
click at [431, 247] on select "All January February March April May June July August September October Novembe…" at bounding box center [467, 256] width 75 height 19
click at [571, 257] on input "button" at bounding box center [565, 257] width 20 height 12
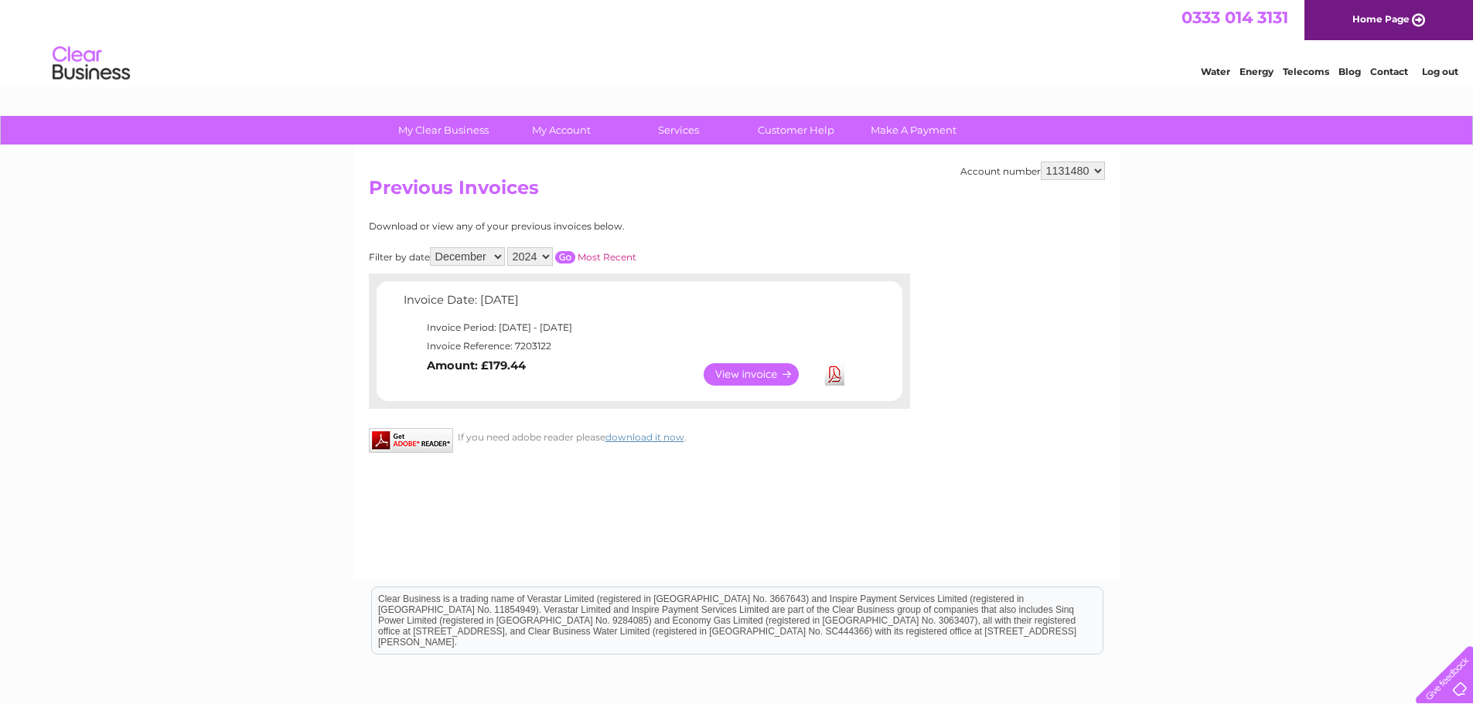
click at [768, 366] on link "View" at bounding box center [761, 374] width 114 height 22
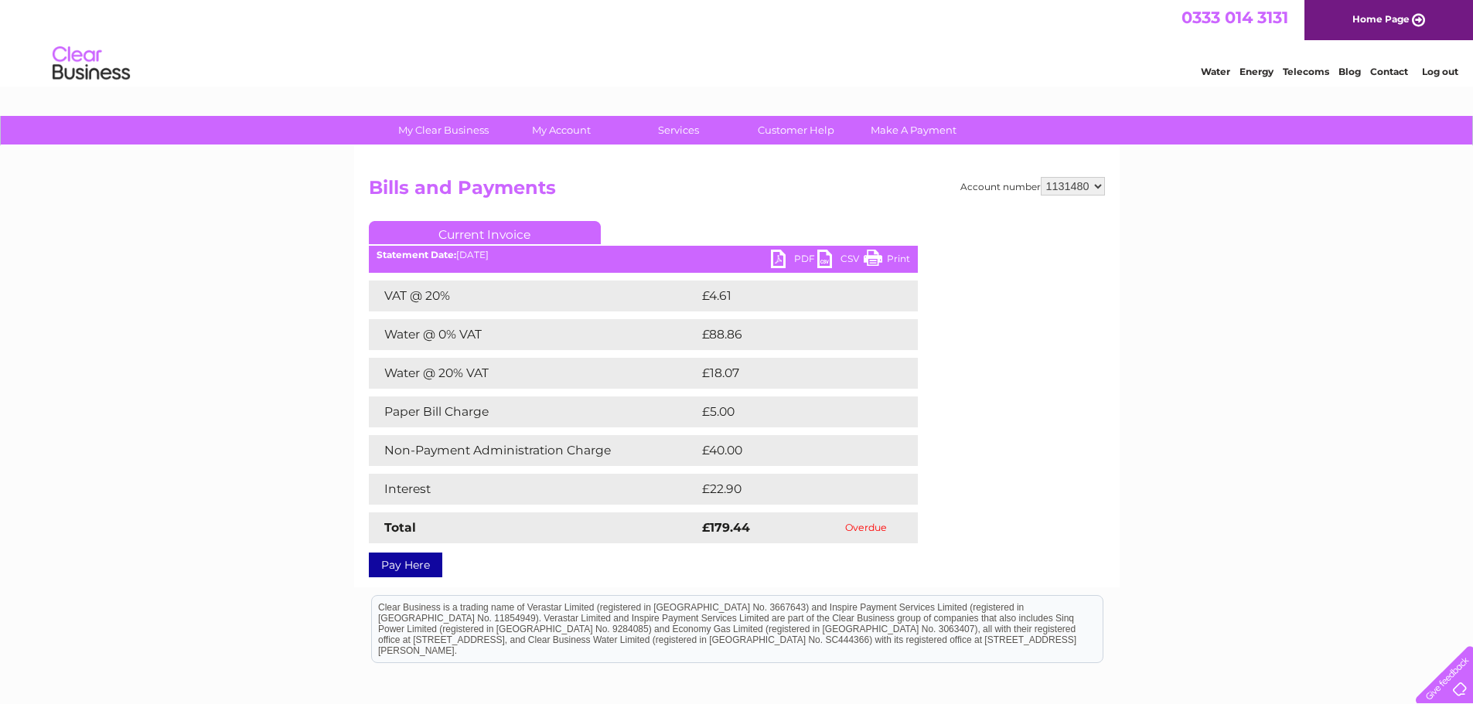
click at [798, 248] on ul "Current Invoice" at bounding box center [643, 235] width 549 height 29
click at [793, 257] on link "PDF" at bounding box center [794, 261] width 46 height 22
